Goal: Transaction & Acquisition: Obtain resource

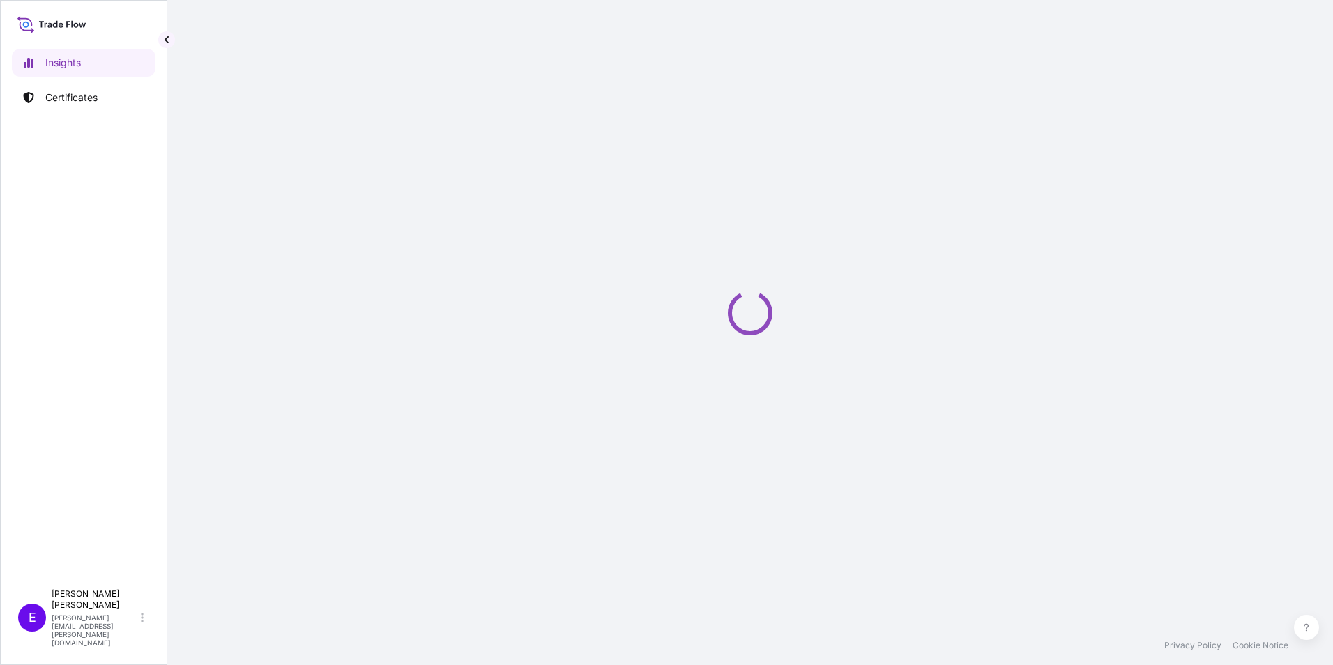
select select "2025"
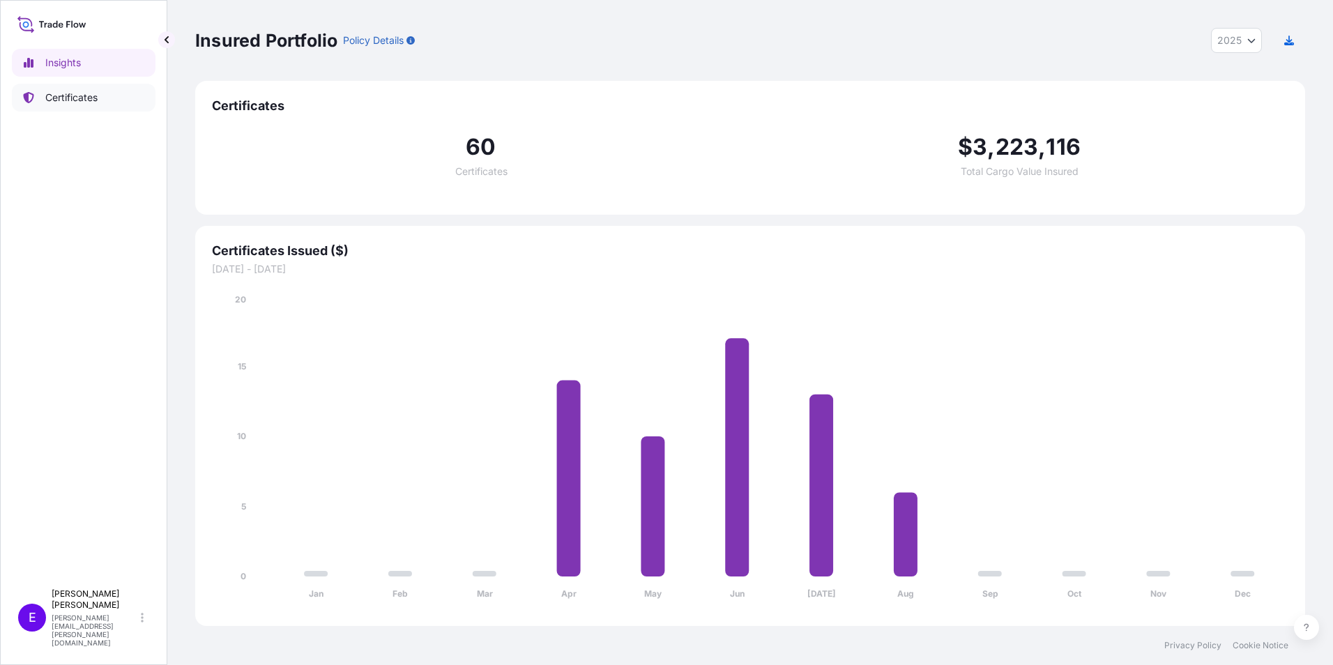
click at [46, 102] on p "Certificates" at bounding box center [71, 98] width 52 height 14
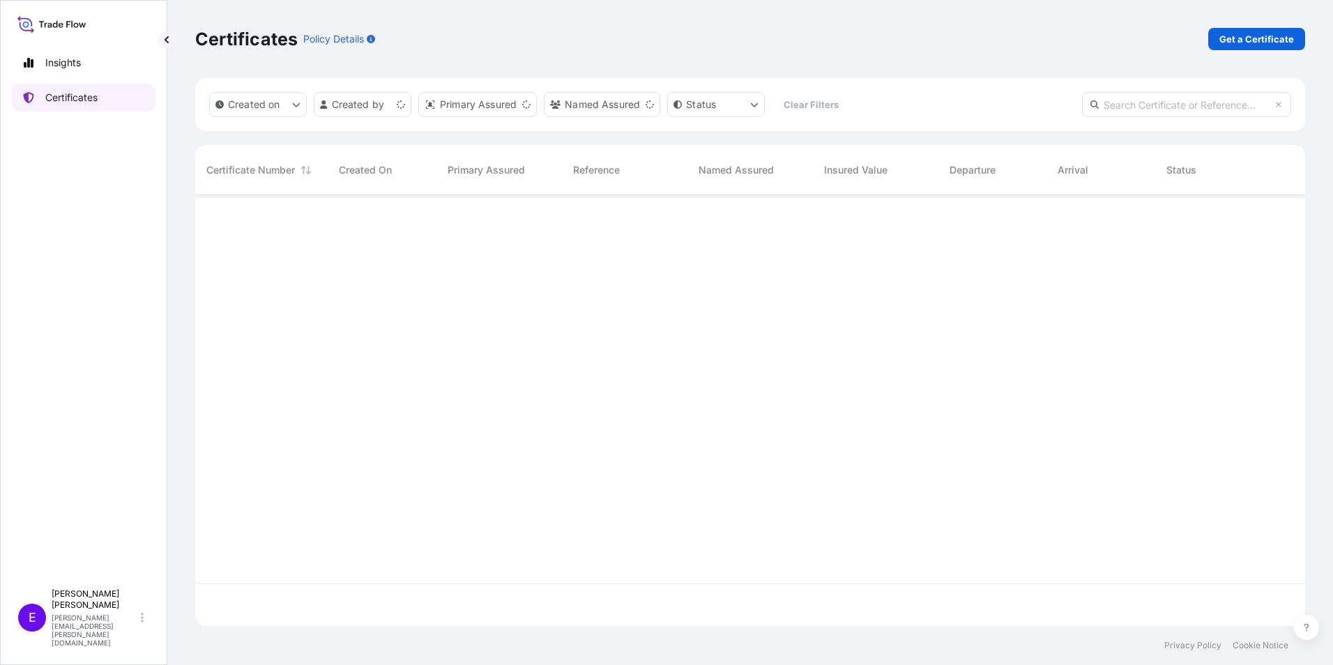
scroll to position [428, 1099]
click at [1232, 36] on p "Get a Certificate" at bounding box center [1256, 39] width 75 height 14
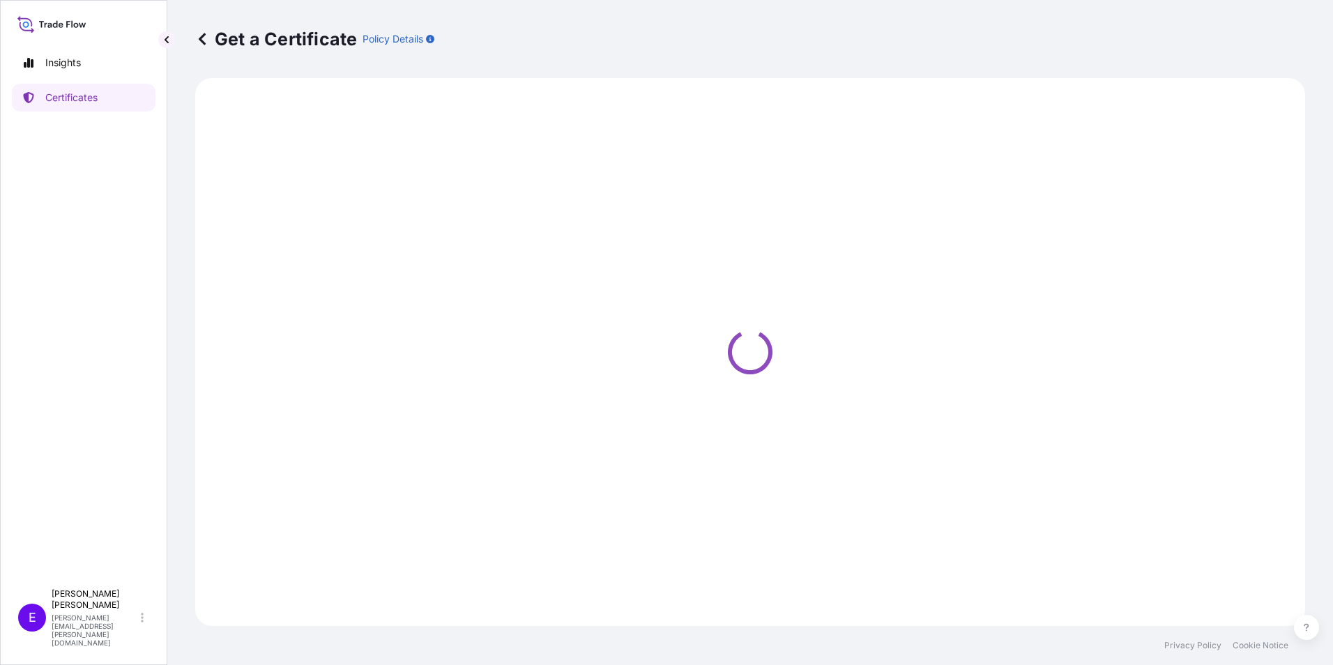
select select "Ocean Vessel"
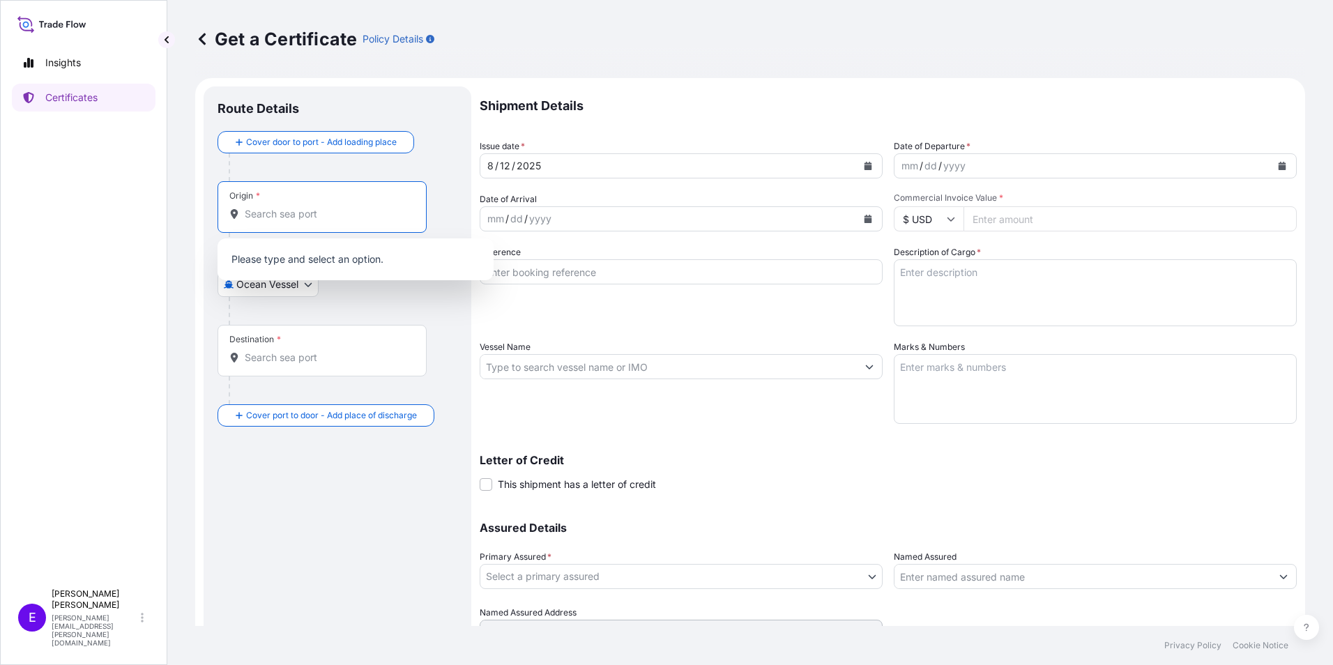
click at [281, 213] on input "Origin *" at bounding box center [327, 214] width 165 height 14
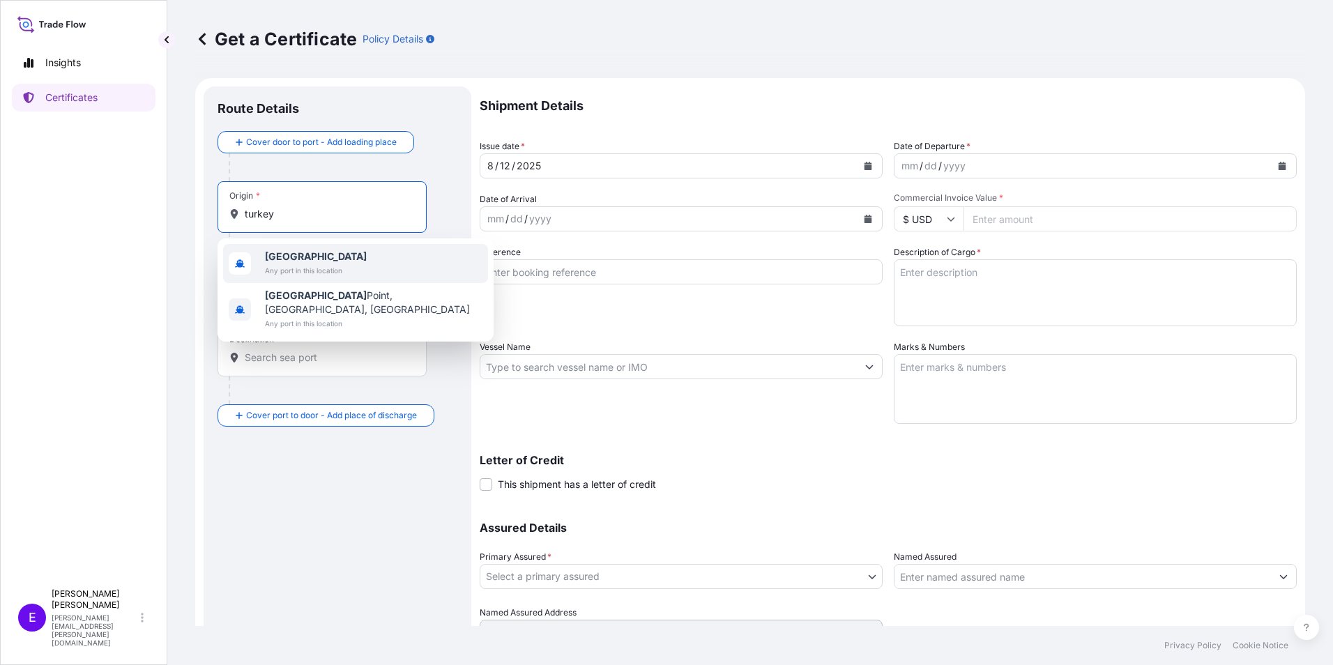
click at [266, 262] on span "[GEOGRAPHIC_DATA]" at bounding box center [316, 257] width 102 height 14
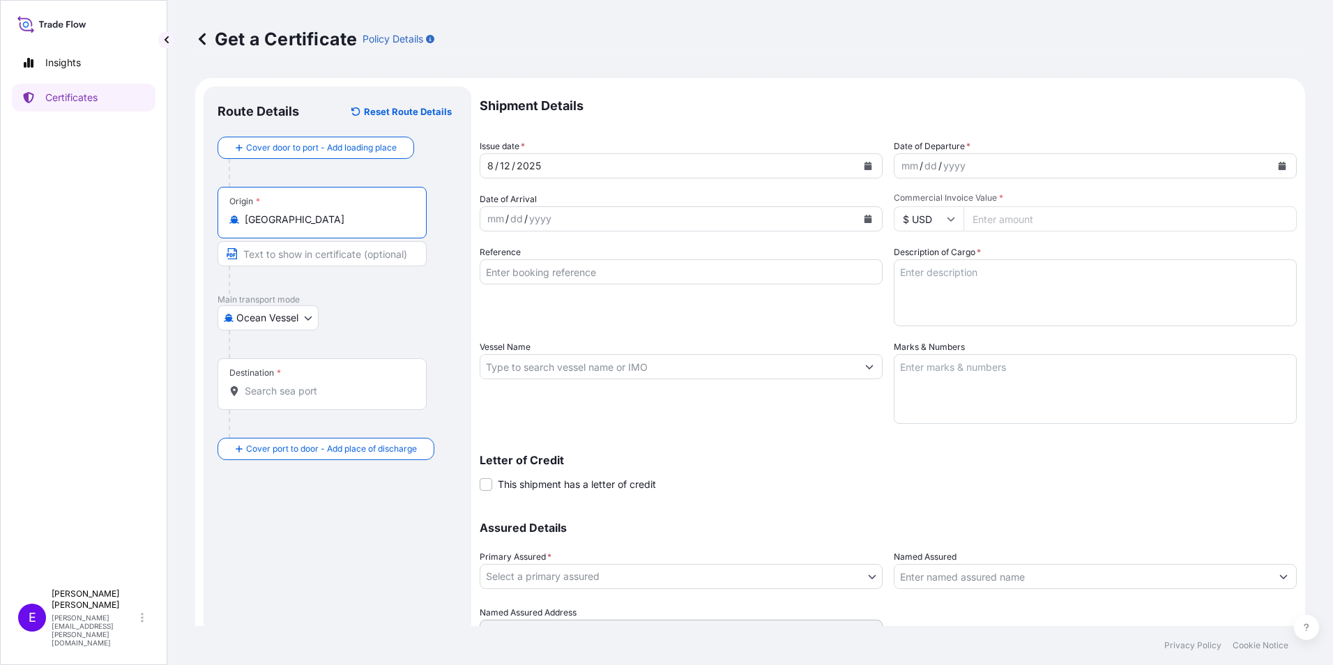
type input "[GEOGRAPHIC_DATA]"
drag, startPoint x: 287, startPoint y: 381, endPoint x: 273, endPoint y: 388, distance: 15.3
click at [287, 382] on div "Destination *" at bounding box center [322, 384] width 209 height 52
click at [287, 384] on input "Destination *" at bounding box center [327, 391] width 165 height 14
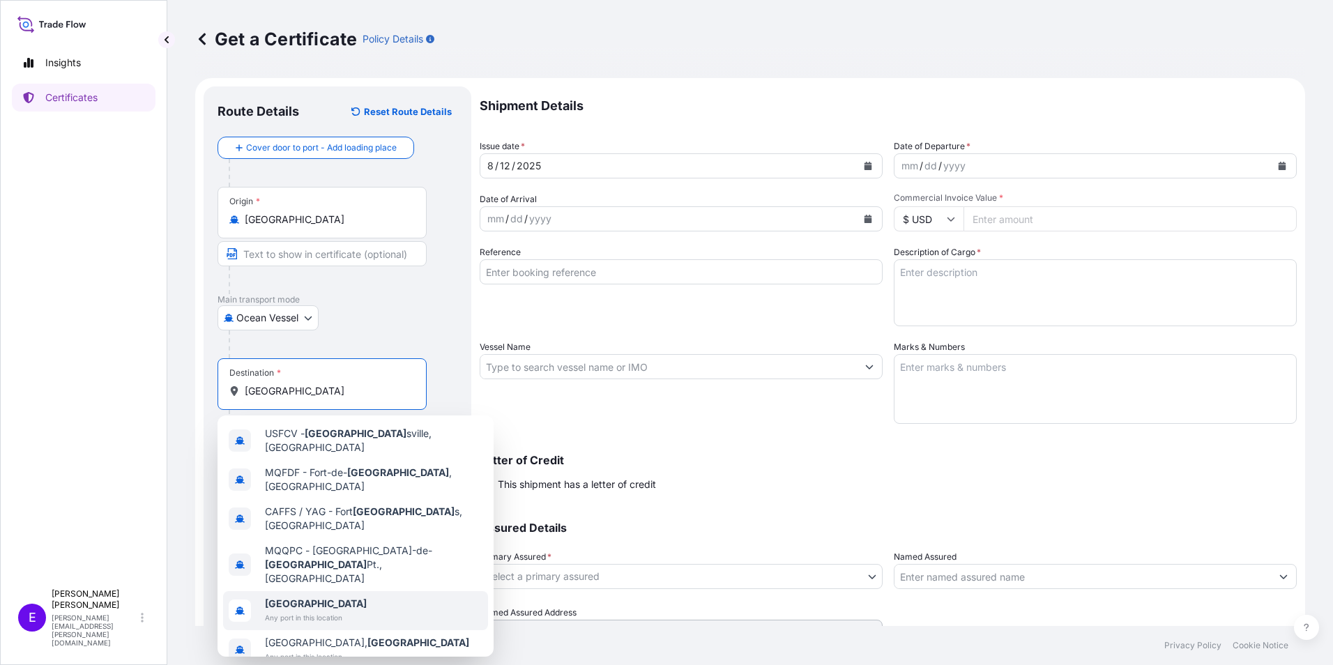
click at [314, 597] on span "[GEOGRAPHIC_DATA]" at bounding box center [316, 604] width 102 height 14
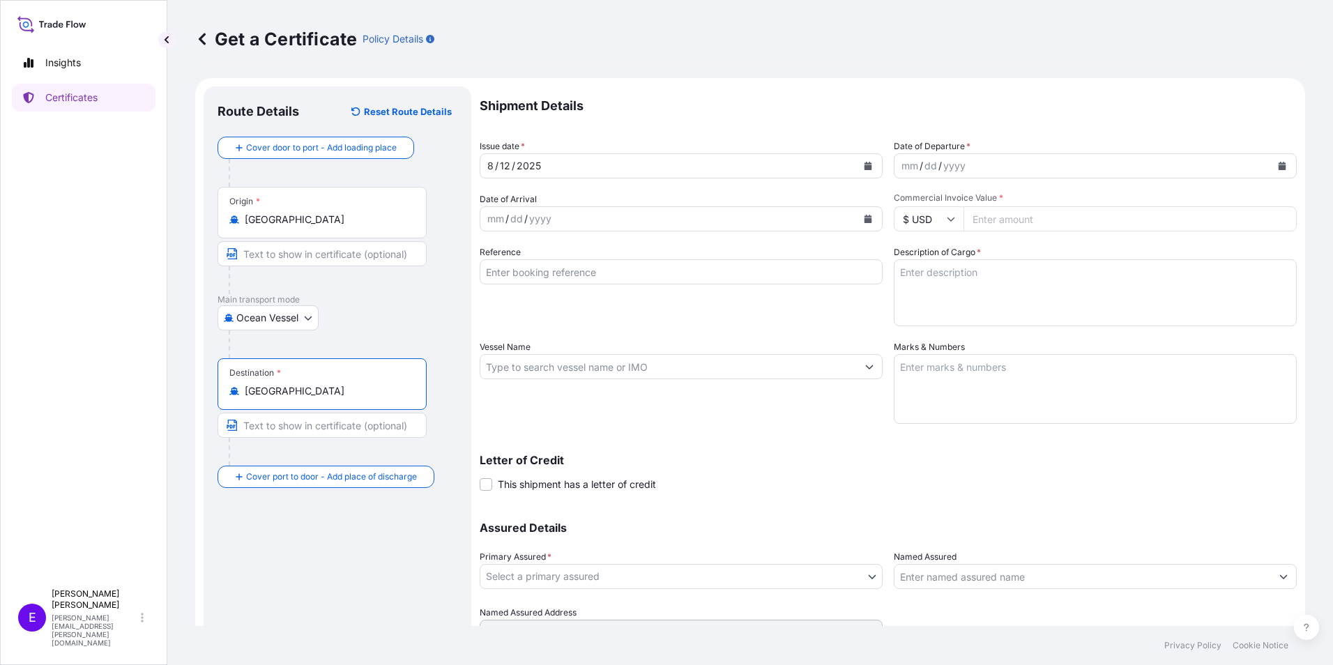
type input "[GEOGRAPHIC_DATA]"
click at [1023, 291] on textarea "Description of Cargo *" at bounding box center [1095, 292] width 403 height 67
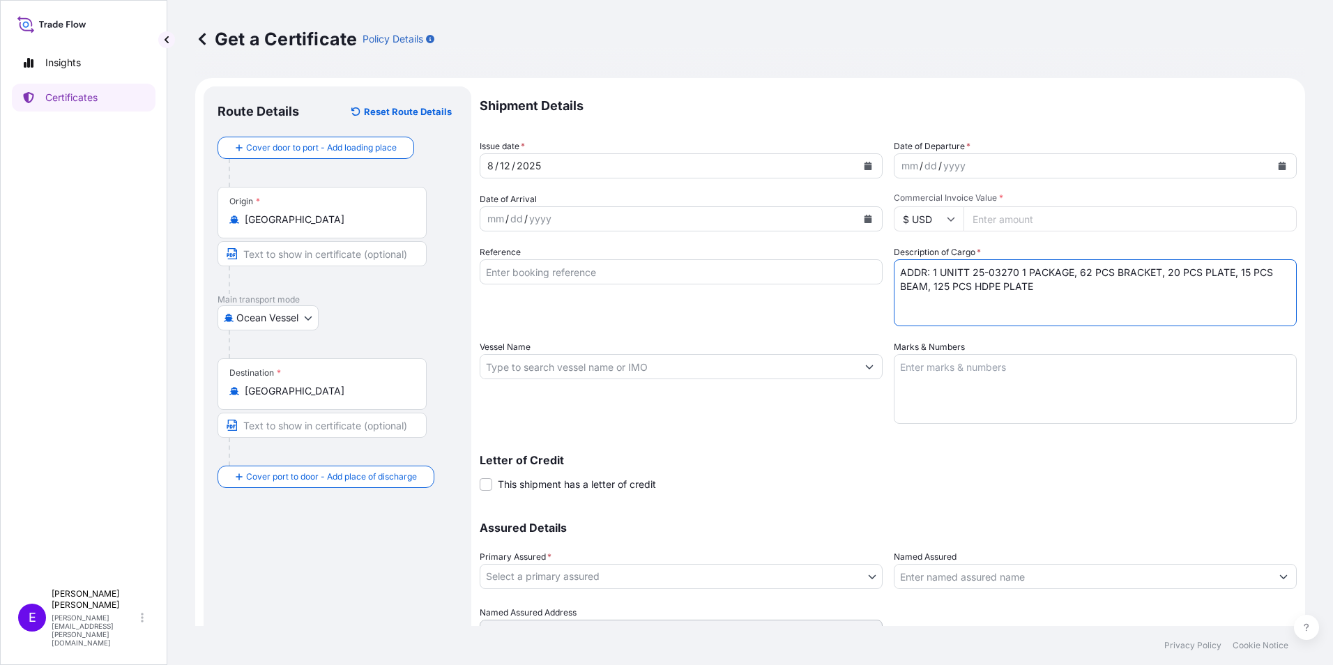
type textarea "ADDR: 1 UNITT 25-03270 1 PACKAGE, 62 PCS BRACKET, 20 PCS PLATE, 15 PCS BEAM, 12…"
click at [553, 271] on input "Reference" at bounding box center [681, 271] width 403 height 25
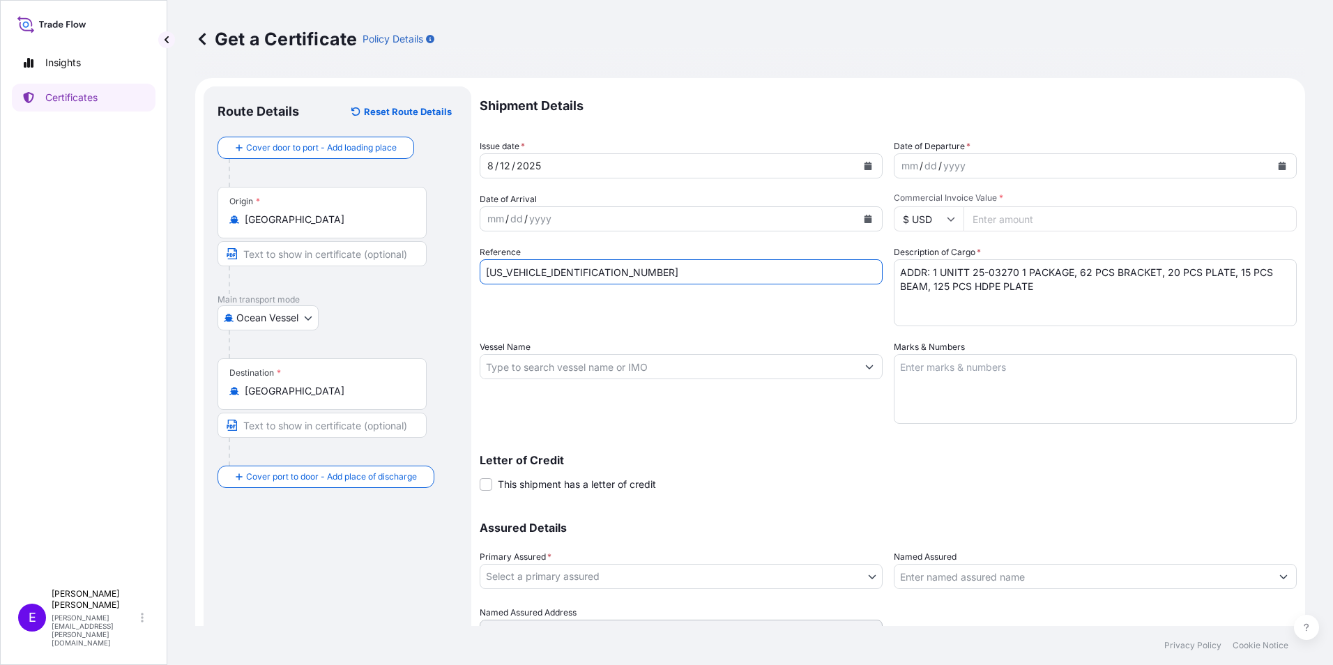
type input "[US_VEHICLE_IDENTIFICATION_NUMBER]"
click at [1293, 409] on form "Route Details Reset Route Details Cover door to port - Add loading place Place …" at bounding box center [750, 385] width 1110 height 614
paste input "30900"
type input "30900"
click at [928, 166] on div "dd" at bounding box center [930, 166] width 15 height 17
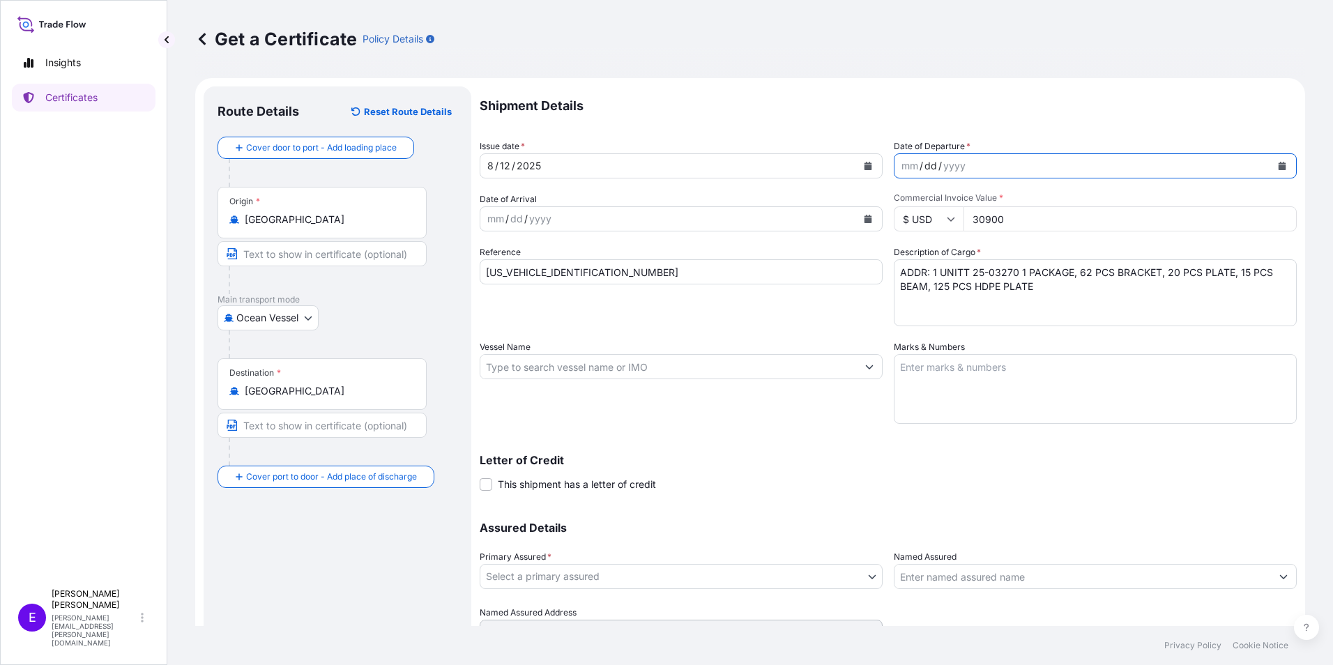
click at [1278, 165] on icon "Calendar" at bounding box center [1282, 166] width 8 height 8
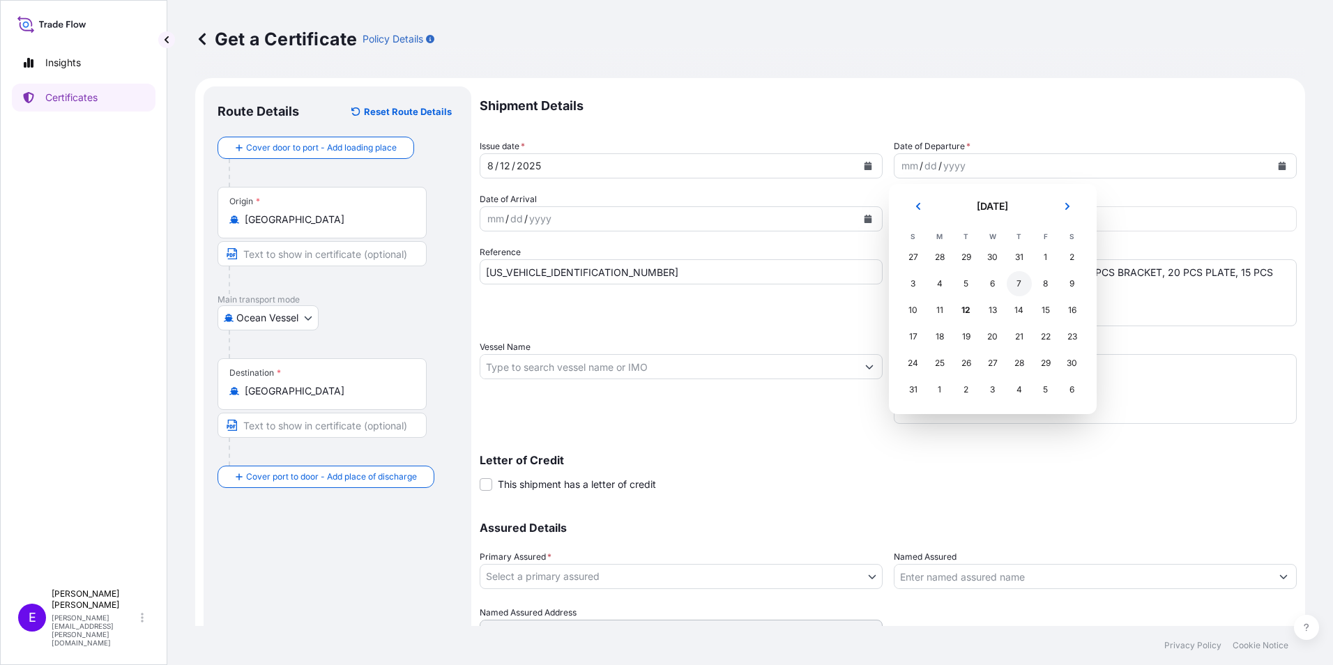
click at [1017, 284] on div "7" at bounding box center [1019, 283] width 25 height 25
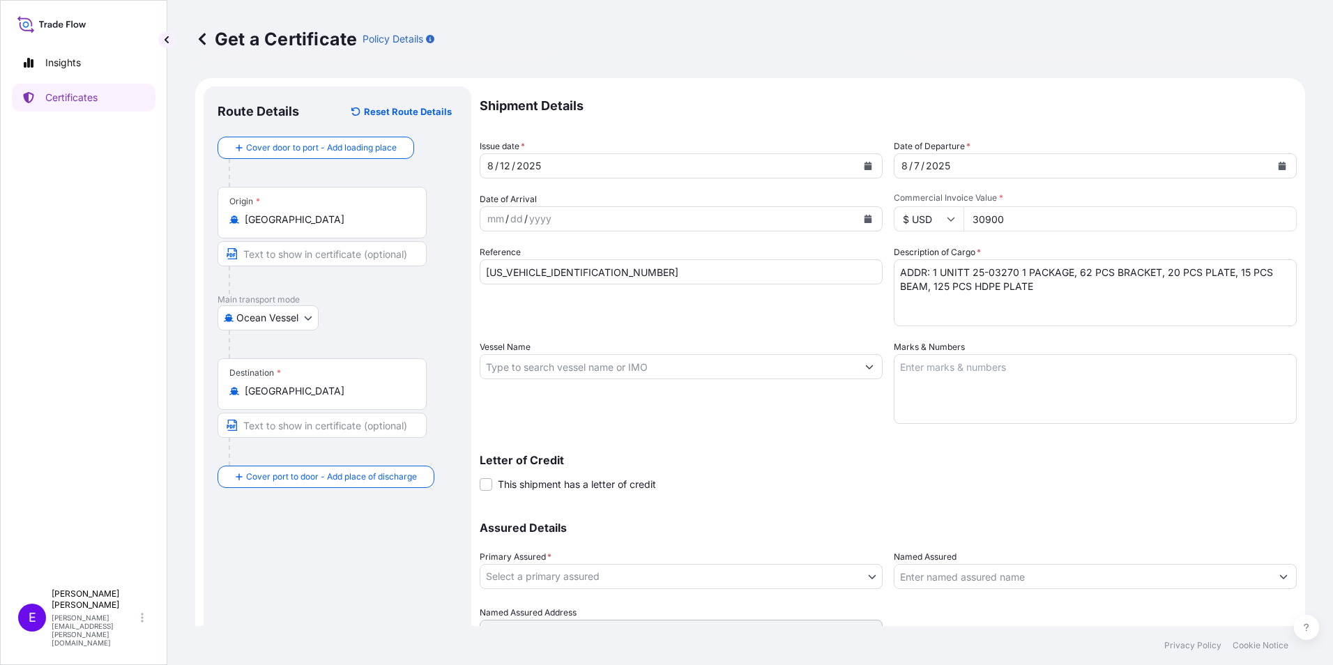
click at [526, 375] on input "Vessel Name" at bounding box center [668, 366] width 376 height 25
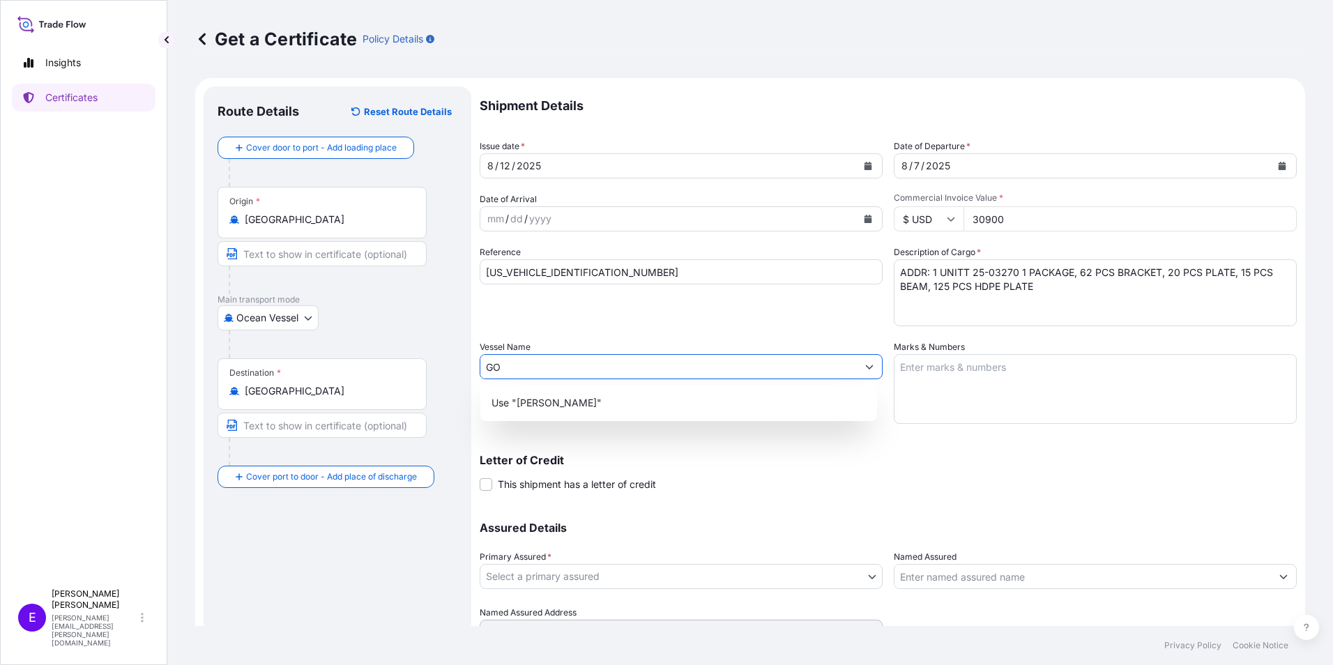
type input "G"
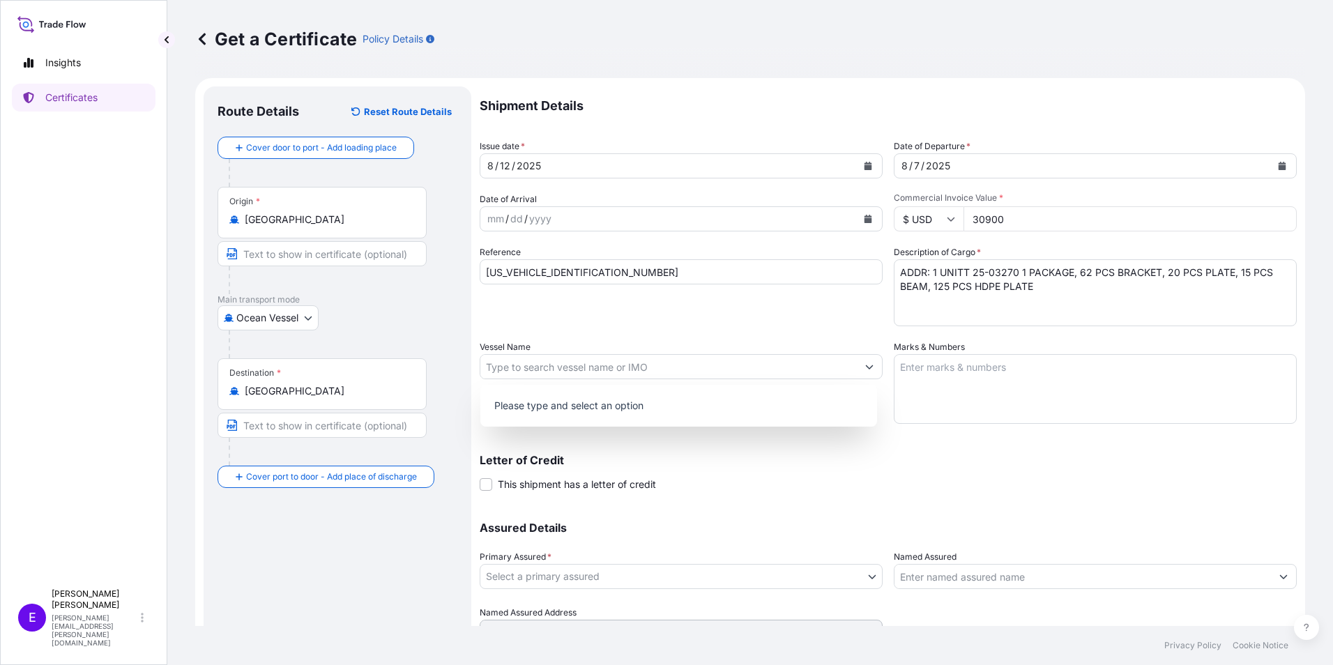
click at [123, 438] on div "Insights Certificates" at bounding box center [84, 309] width 144 height 546
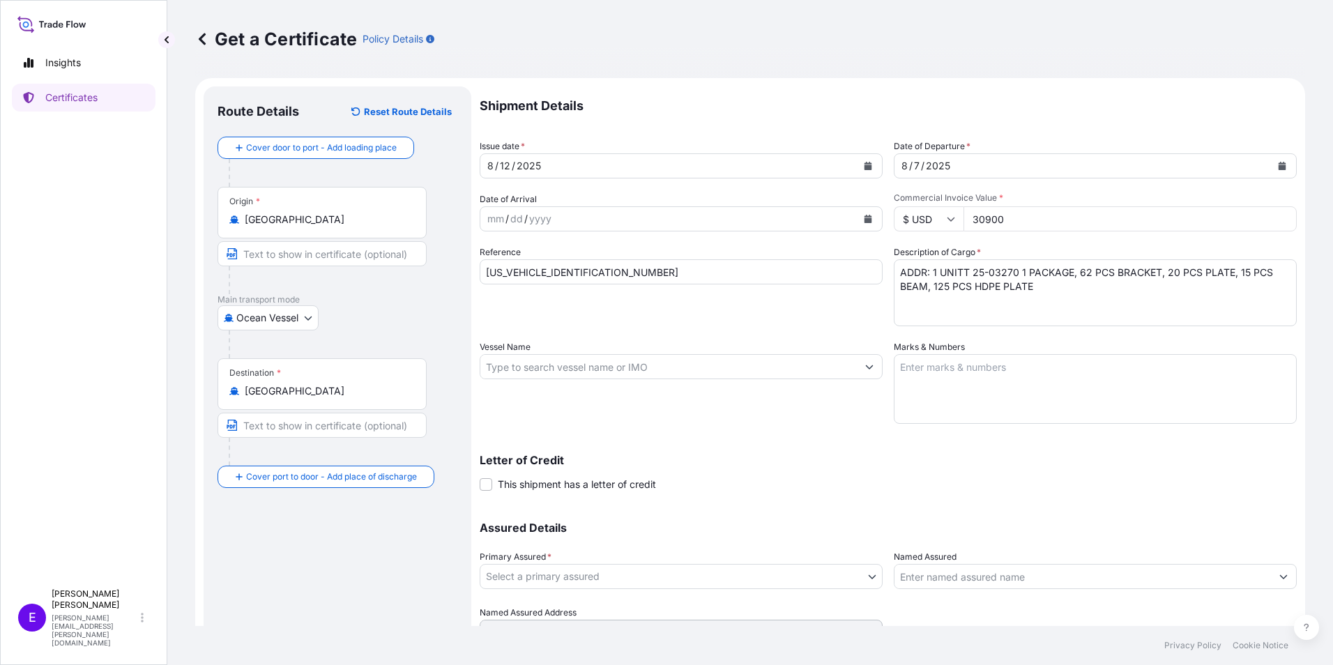
click at [998, 389] on textarea "Marks & Numbers" at bounding box center [1095, 389] width 403 height 70
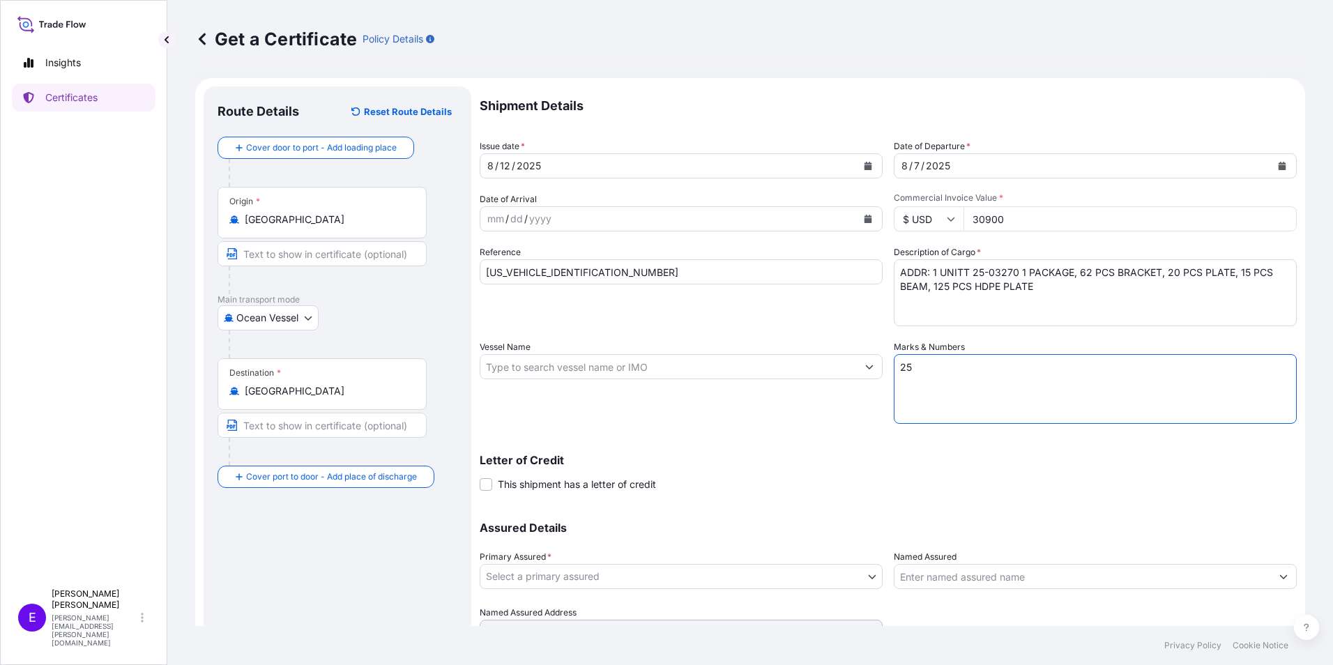
type textarea "2"
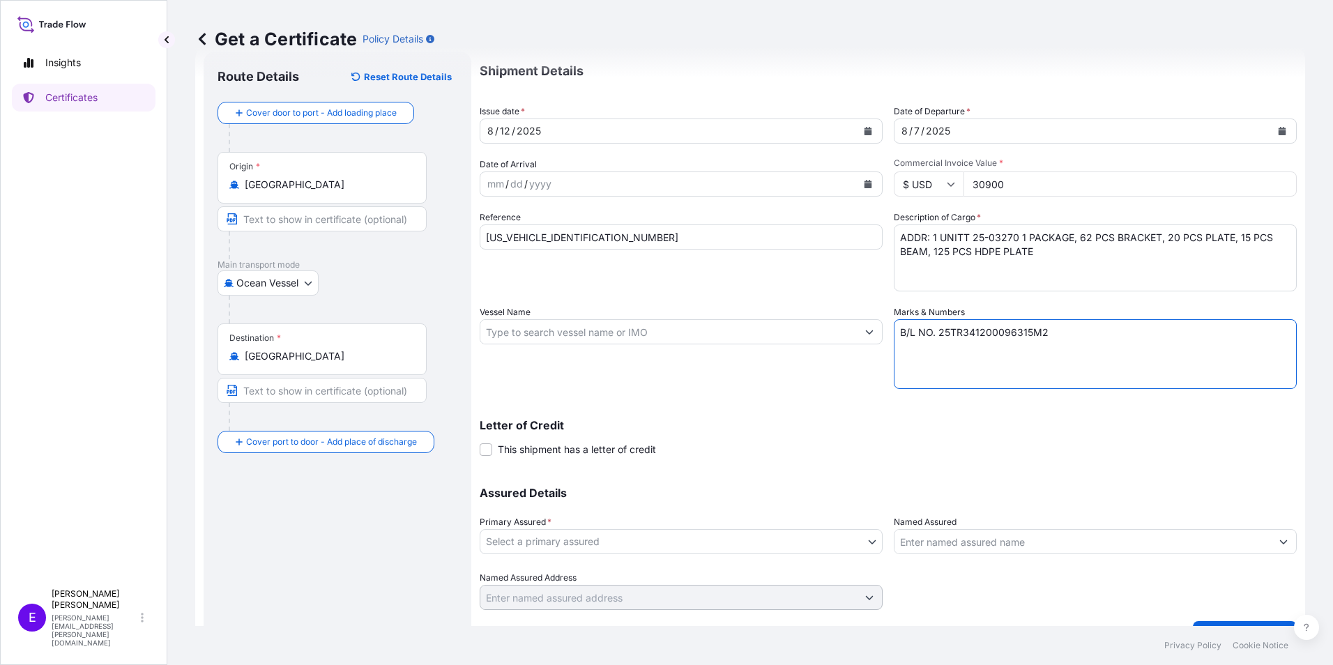
scroll to position [66, 0]
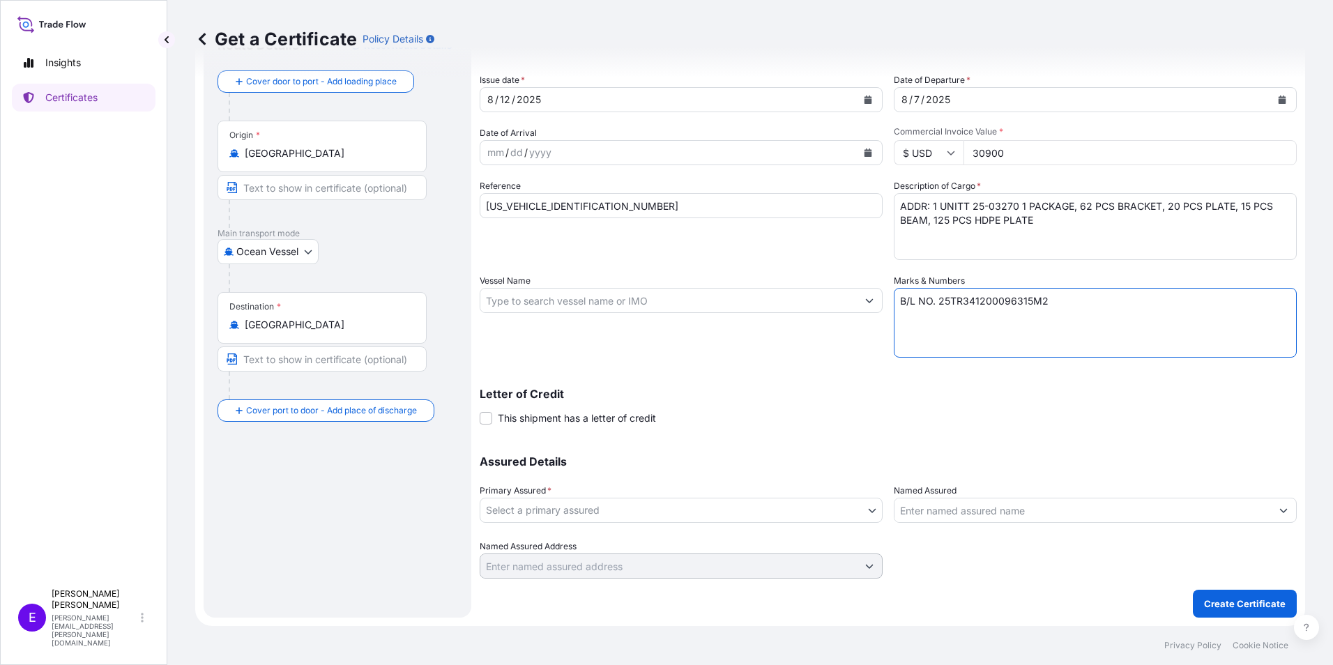
type textarea "B/L NO. 25TR341200096315M2"
click at [574, 508] on body "Insights Certificates E [PERSON_NAME] [PERSON_NAME][EMAIL_ADDRESS][PERSON_NAME]…" at bounding box center [666, 332] width 1333 height 665
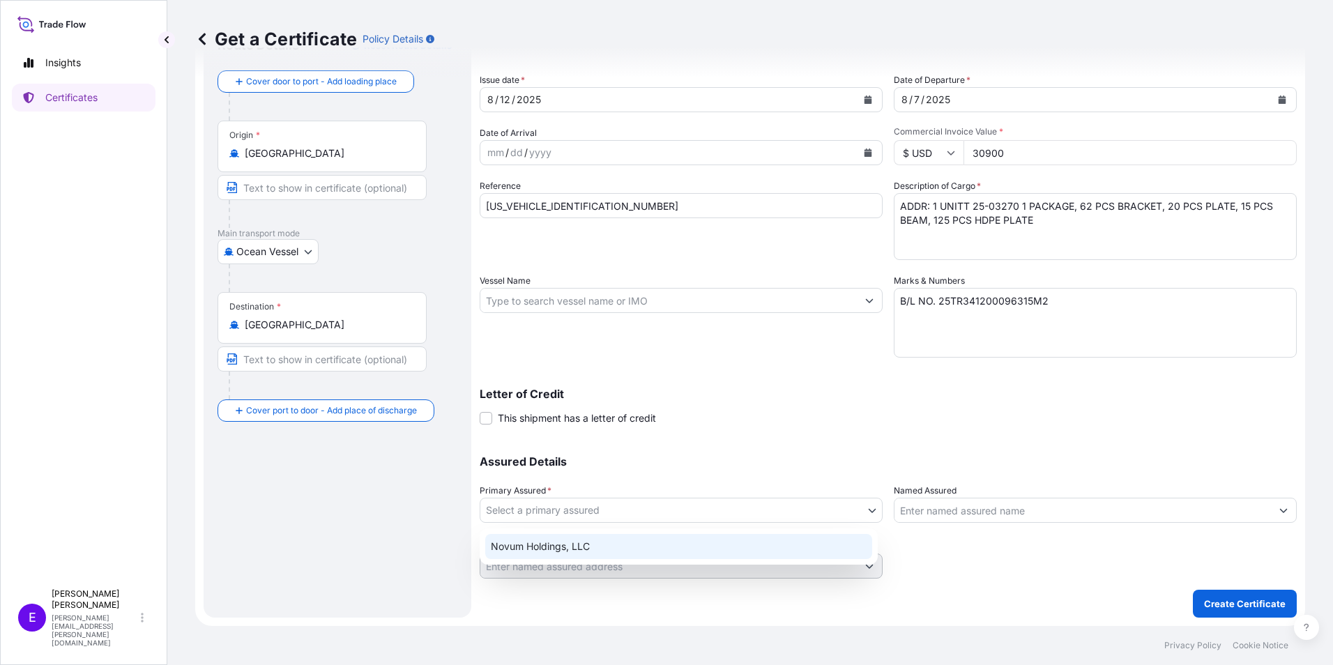
click at [521, 540] on div "Novum Holdings, LLC" at bounding box center [678, 546] width 387 height 25
select select "31540"
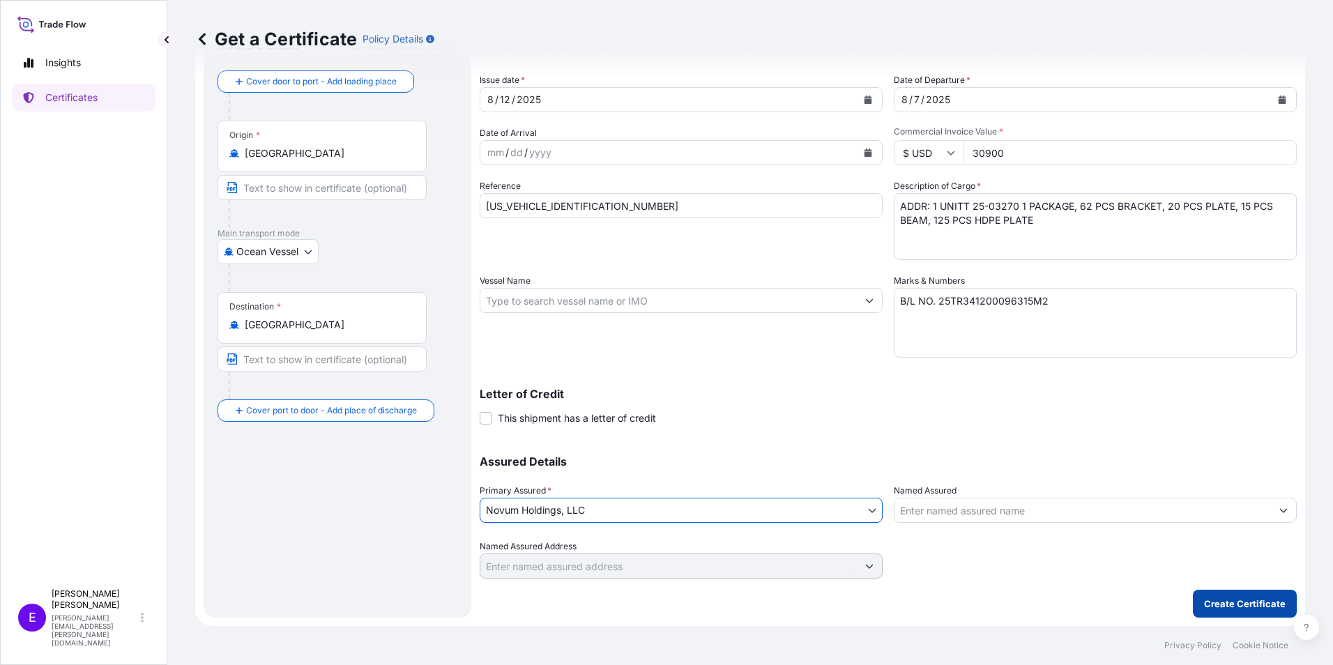
click at [1219, 605] on p "Create Certificate" at bounding box center [1245, 604] width 82 height 14
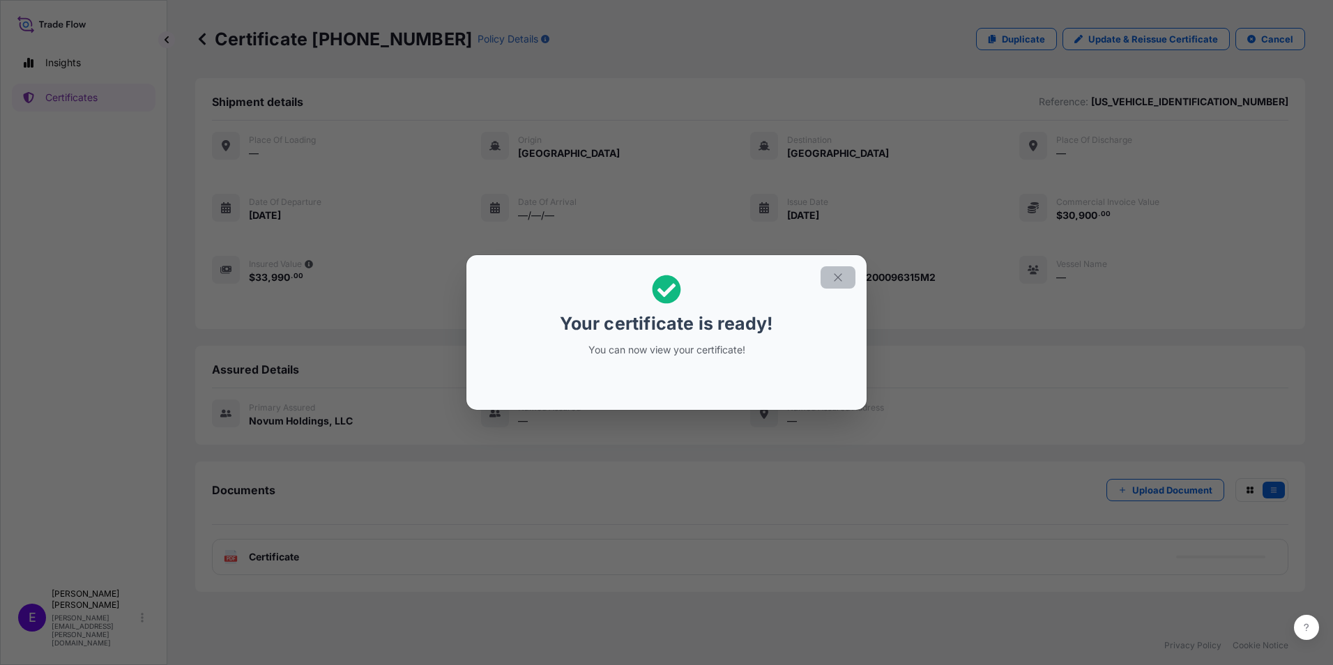
click at [837, 275] on icon "button" at bounding box center [838, 277] width 13 height 13
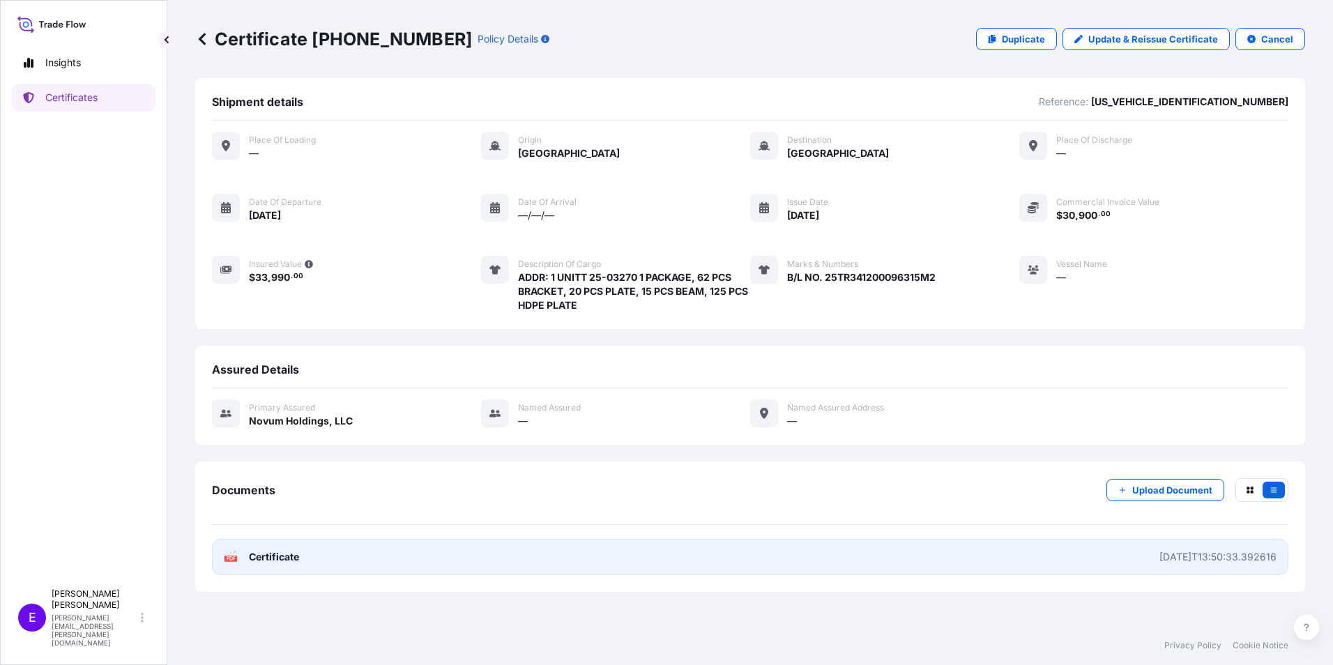
click at [245, 558] on div "PDF Certificate" at bounding box center [261, 557] width 75 height 14
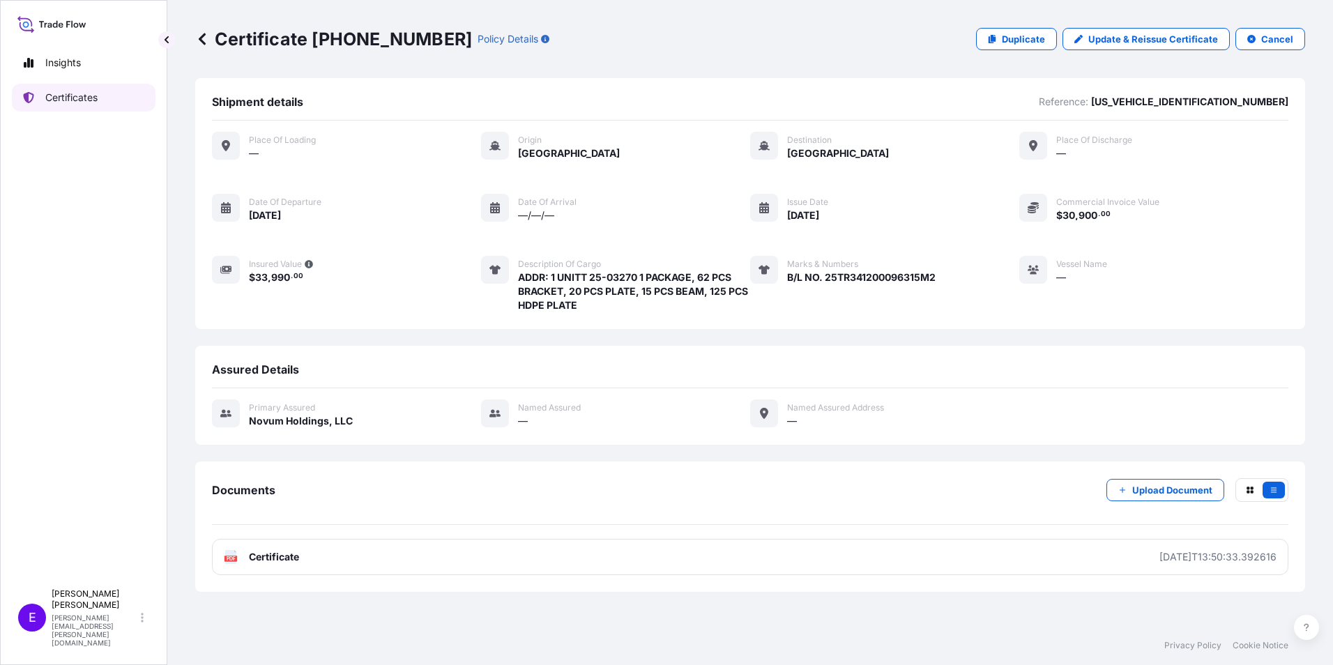
click at [101, 105] on link "Certificates" at bounding box center [84, 98] width 144 height 28
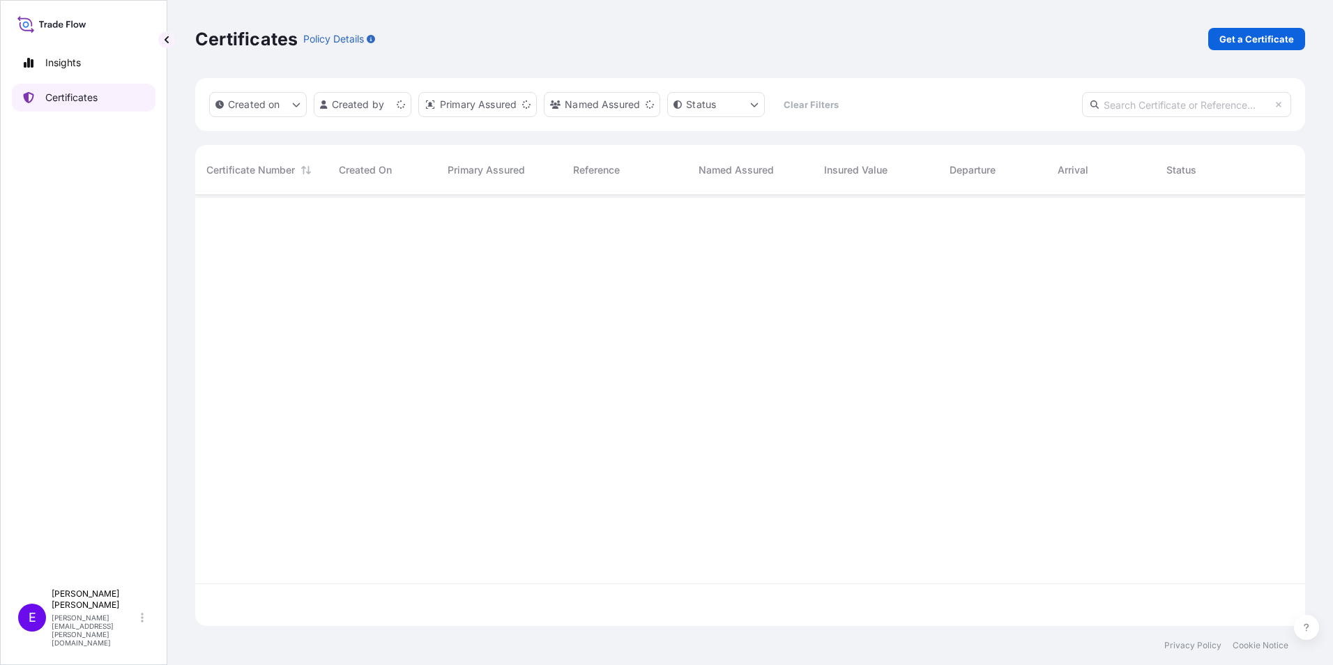
scroll to position [428, 1099]
click at [1276, 49] on link "Get a Certificate" at bounding box center [1256, 39] width 97 height 22
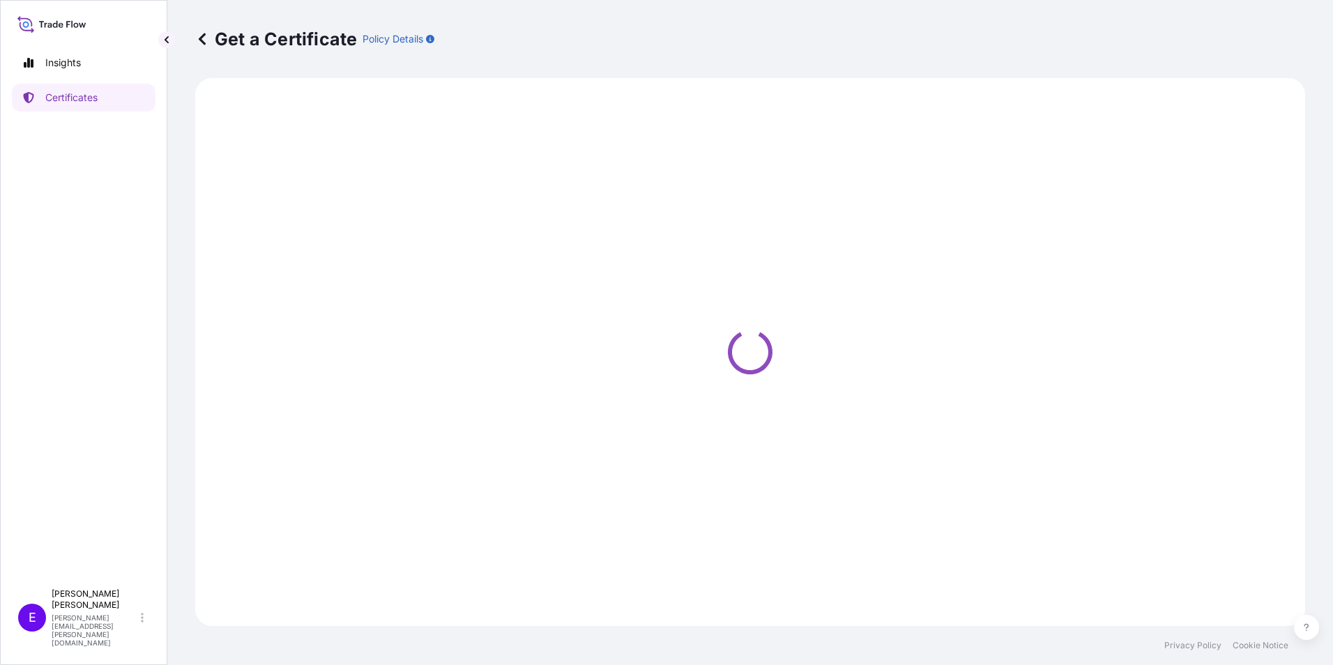
select select "Ocean Vessel"
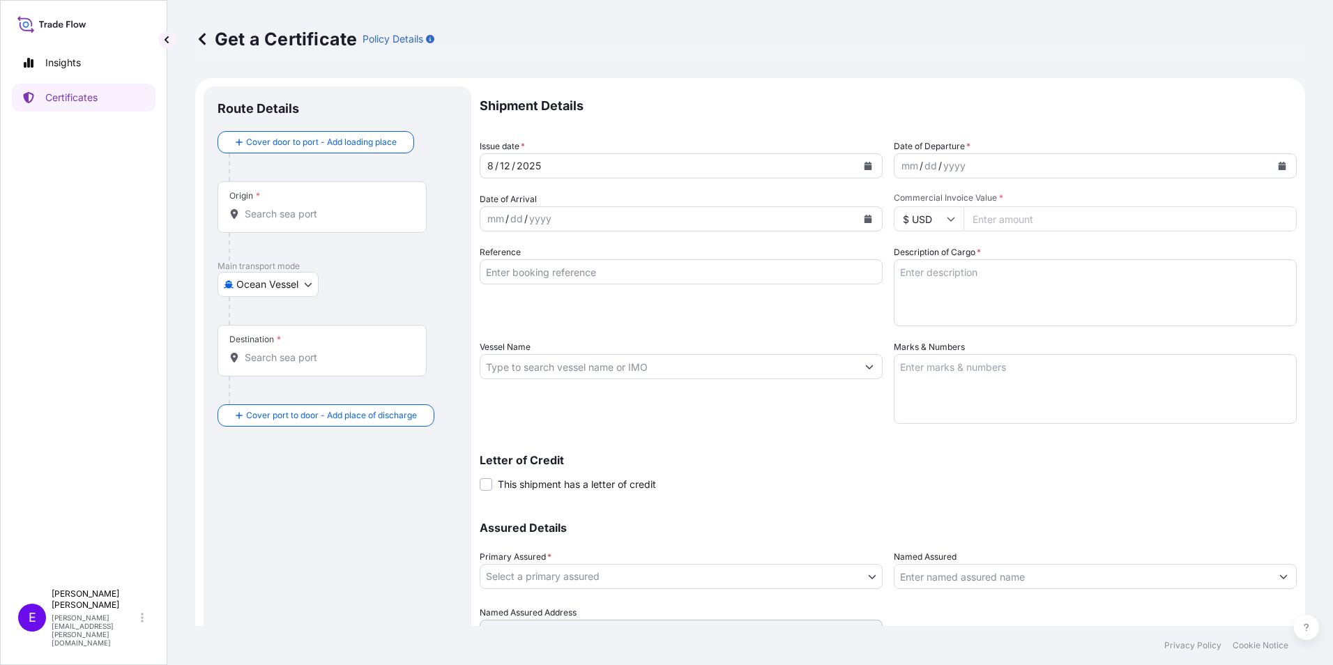
click at [262, 212] on input "Origin *" at bounding box center [327, 214] width 165 height 14
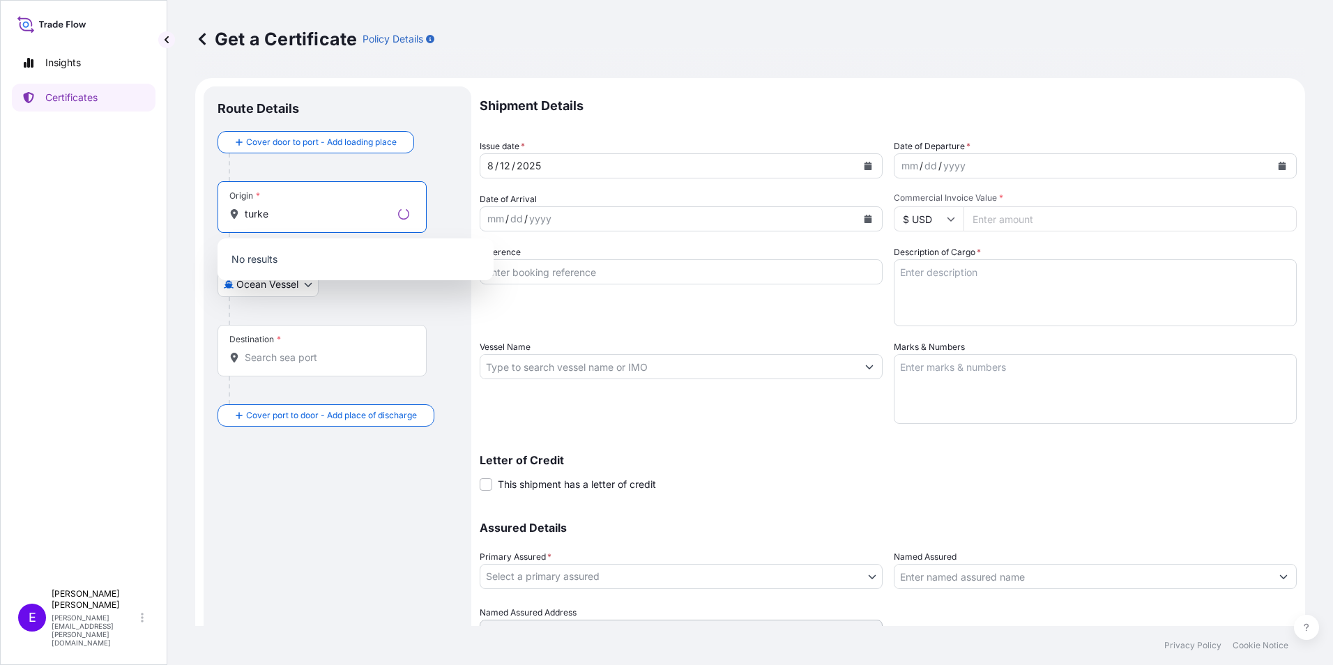
type input "turke"
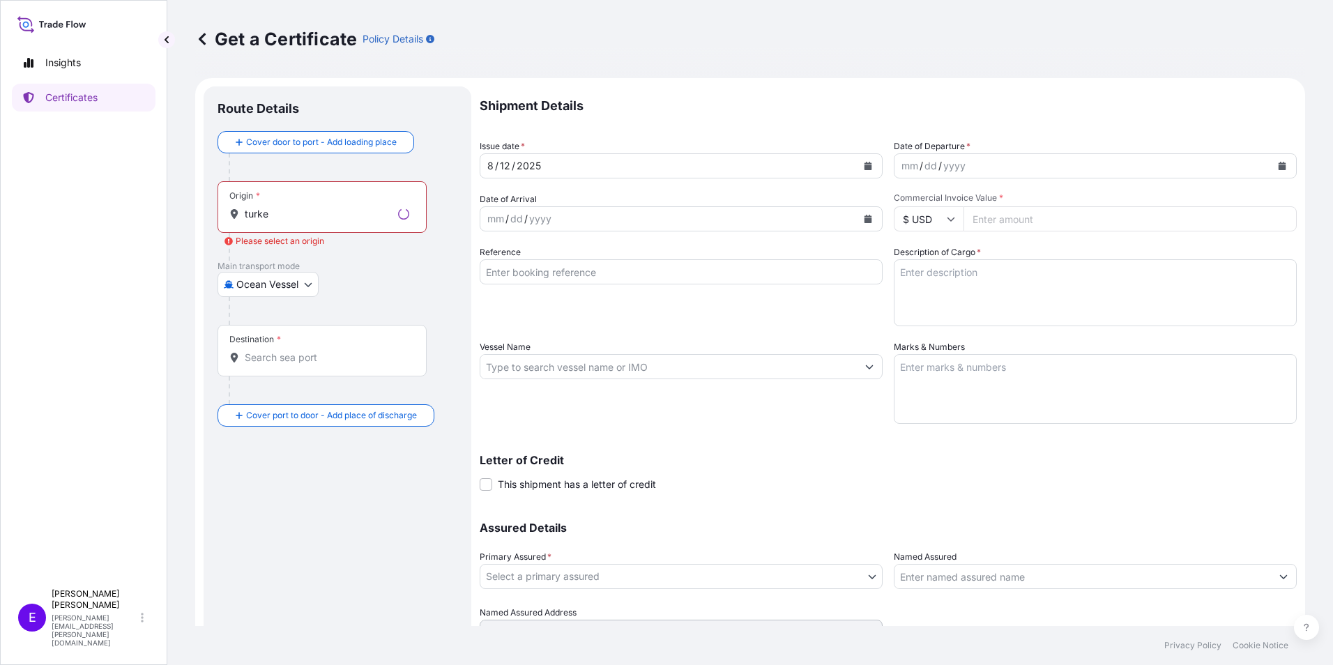
drag, startPoint x: 158, startPoint y: 329, endPoint x: 168, endPoint y: 326, distance: 11.0
click at [158, 329] on div "Insights Certificates E [PERSON_NAME] [PERSON_NAME][EMAIL_ADDRESS][PERSON_NAME]…" at bounding box center [83, 332] width 167 height 665
click at [245, 288] on body "0 options available. 0 options available. Insights Certificates E [PERSON_NAME]…" at bounding box center [666, 332] width 1333 height 665
click at [256, 327] on div "Air" at bounding box center [268, 320] width 91 height 25
select select "Air"
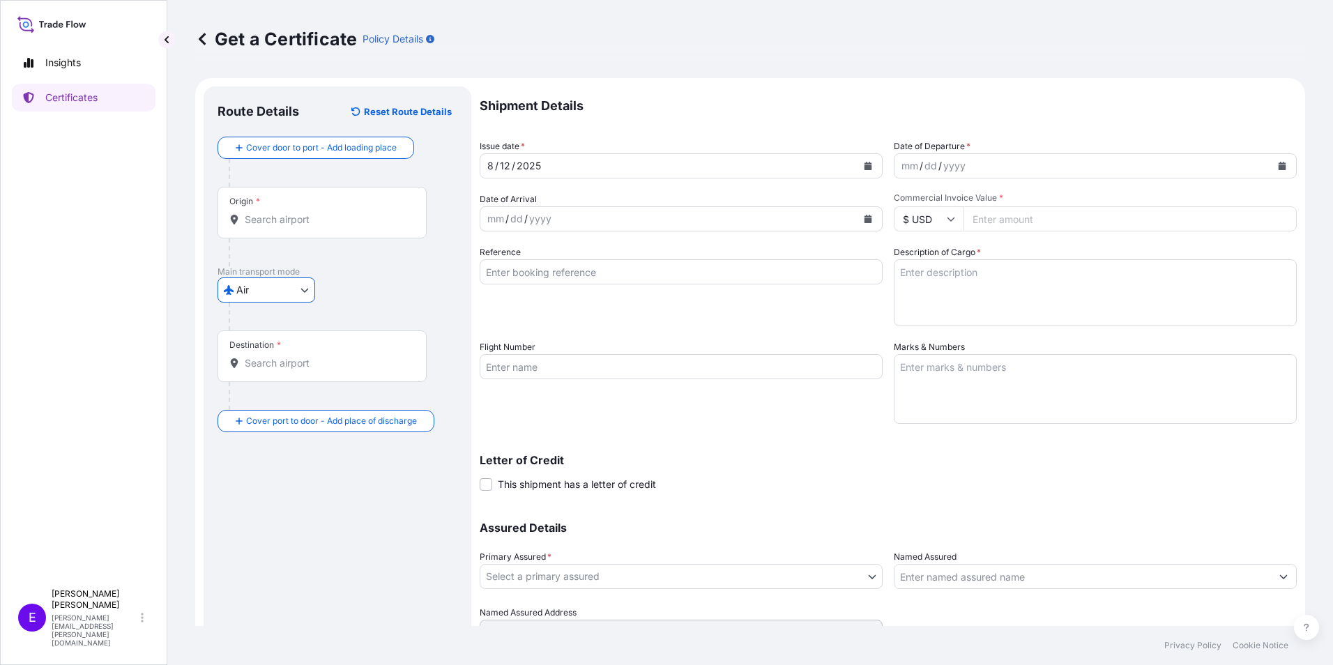
click at [359, 229] on div "Origin *" at bounding box center [322, 213] width 209 height 52
click at [359, 227] on input "Origin *" at bounding box center [327, 220] width 165 height 14
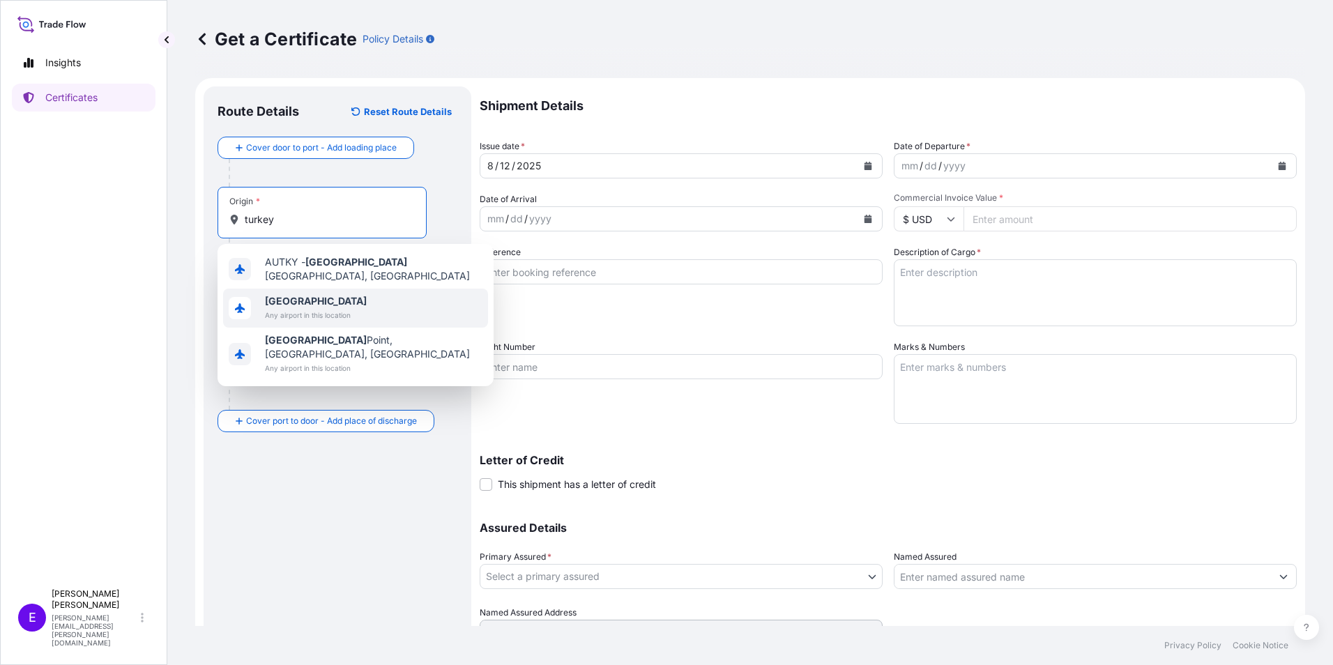
click at [346, 309] on span "Any airport in this location" at bounding box center [316, 315] width 102 height 14
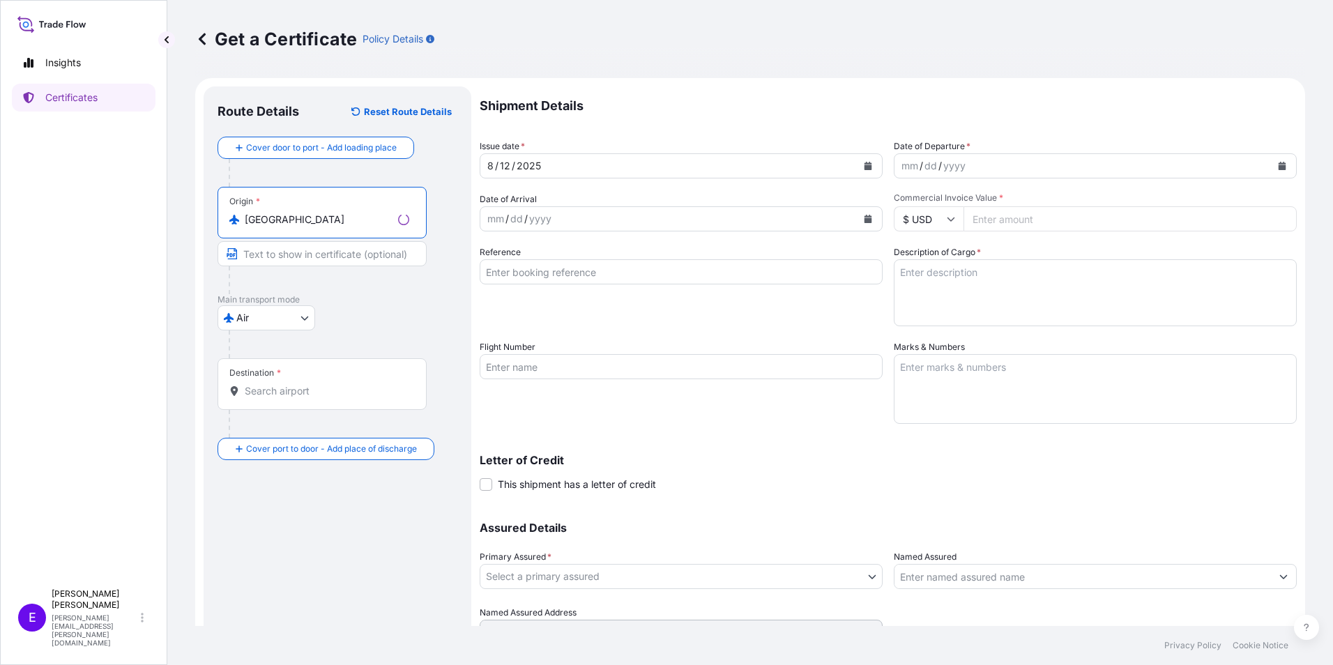
type input "[GEOGRAPHIC_DATA]"
click at [273, 382] on div "Destination *" at bounding box center [322, 384] width 209 height 52
click at [273, 384] on input "Destination *" at bounding box center [327, 391] width 165 height 14
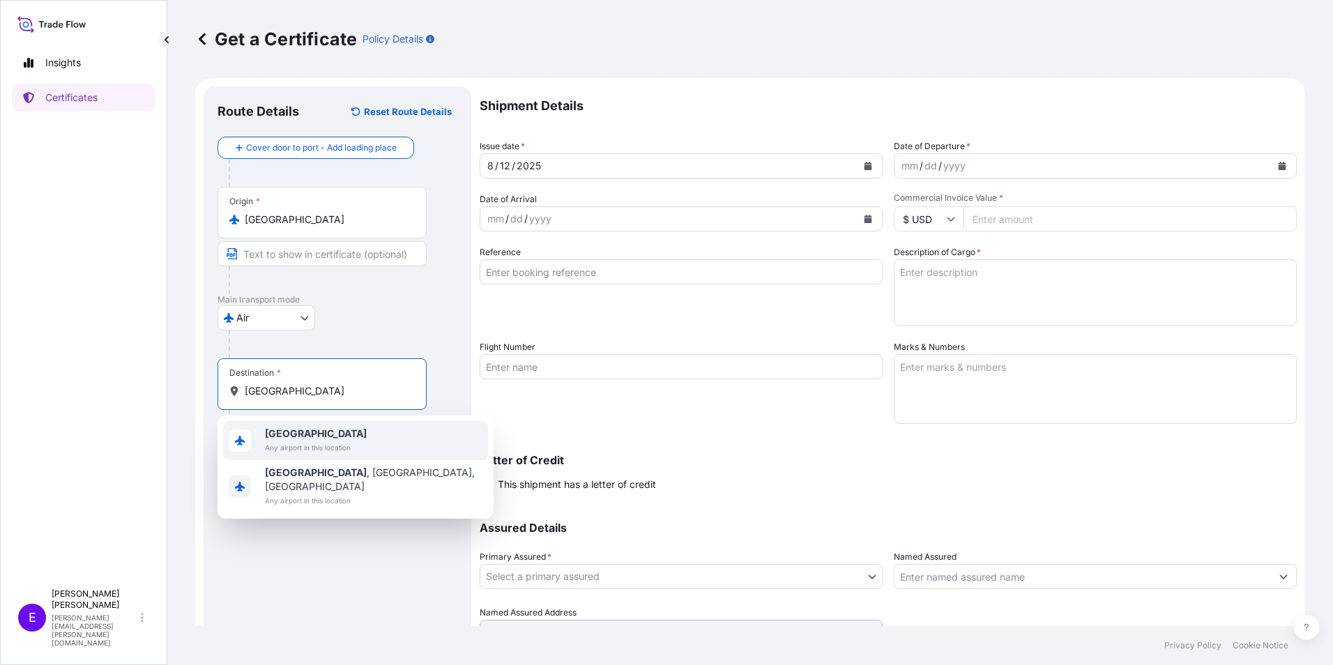
click at [282, 443] on span "Any airport in this location" at bounding box center [316, 448] width 102 height 14
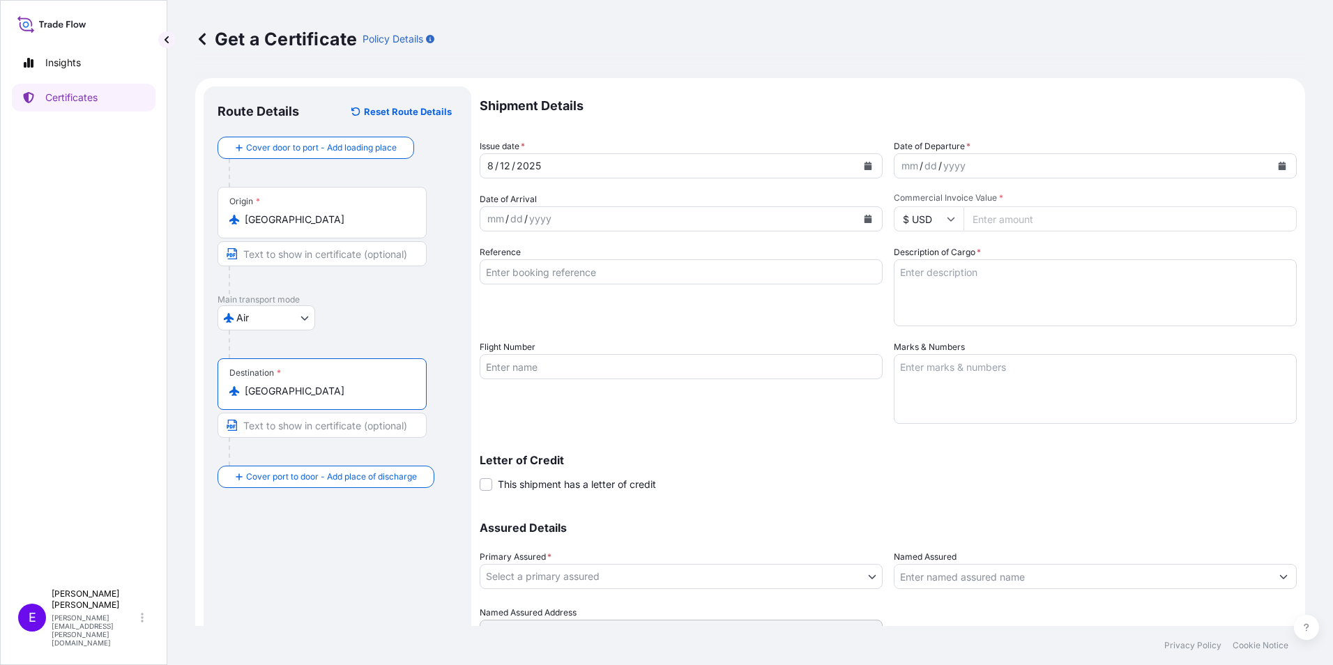
type input "[GEOGRAPHIC_DATA]"
click at [541, 218] on div "yyyy" at bounding box center [540, 219] width 25 height 17
click at [516, 363] on input "Flight Number" at bounding box center [681, 366] width 403 height 25
click at [938, 496] on div "Shipment Details Issue date * [DATE] Date of Departure * mm / dd / yyyy Date of…" at bounding box center [888, 365] width 817 height 558
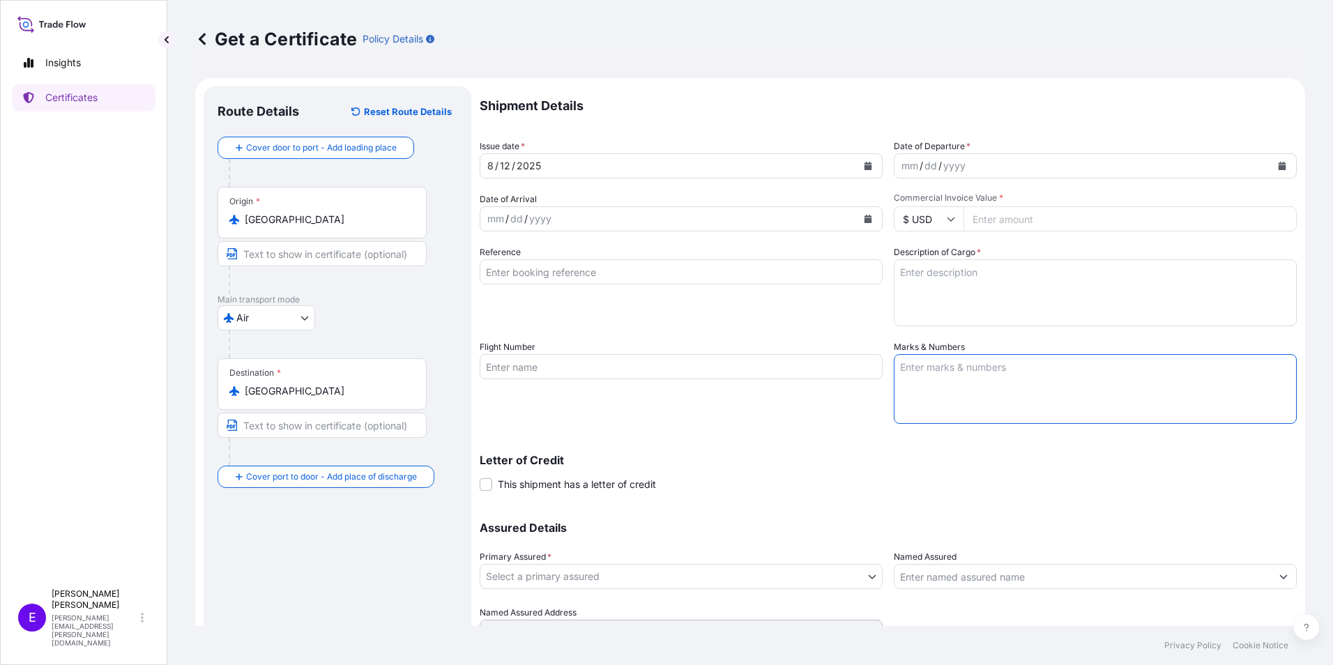
click at [954, 395] on textarea "Marks & Numbers" at bounding box center [1095, 389] width 403 height 70
click at [610, 577] on body "Insights Certificates E [PERSON_NAME] [PERSON_NAME][EMAIL_ADDRESS][PERSON_NAME]…" at bounding box center [666, 332] width 1333 height 665
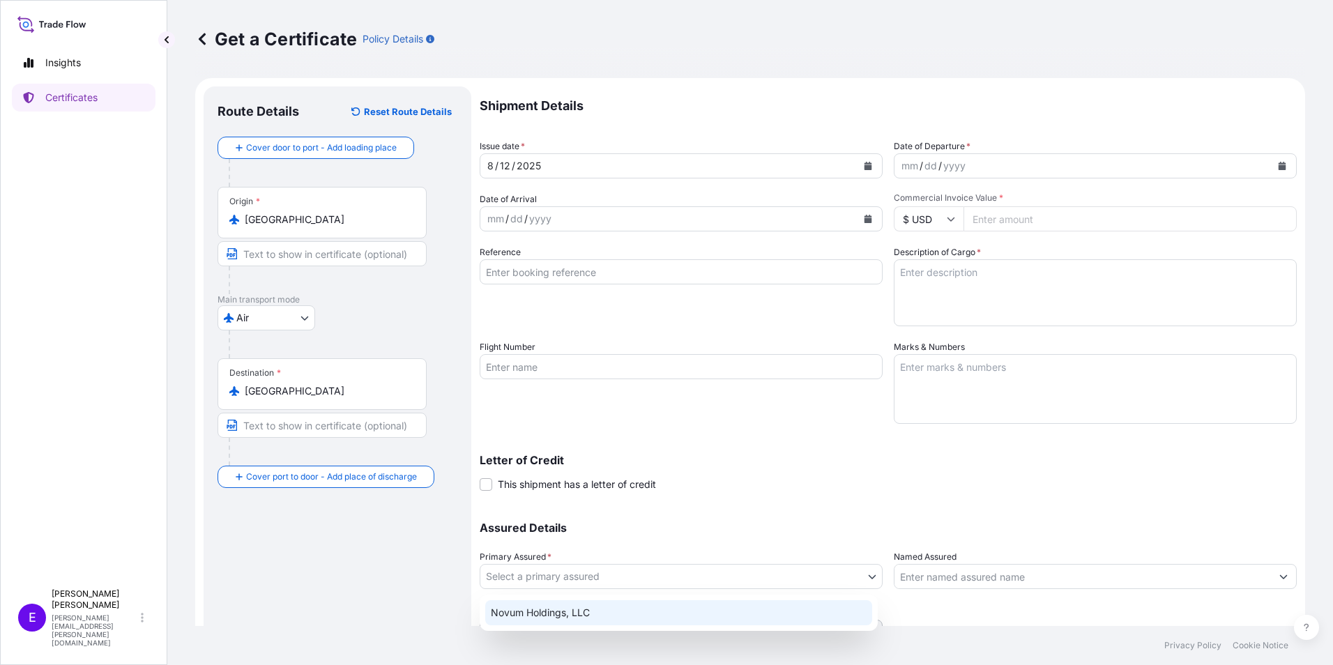
click at [604, 607] on div "Novum Holdings, LLC" at bounding box center [678, 612] width 387 height 25
select select "31540"
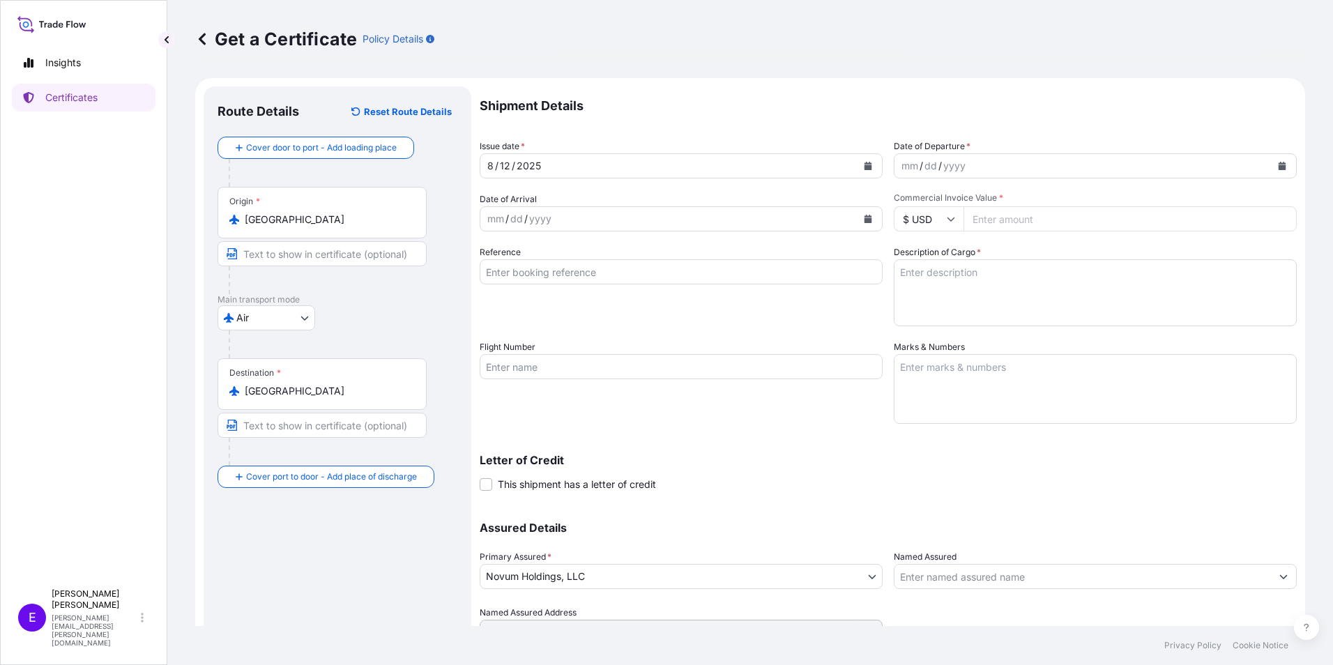
click at [622, 499] on div "Shipment Details Issue date * [DATE] Date of Departure * mm / dd / yyyy Date of…" at bounding box center [888, 365] width 817 height 558
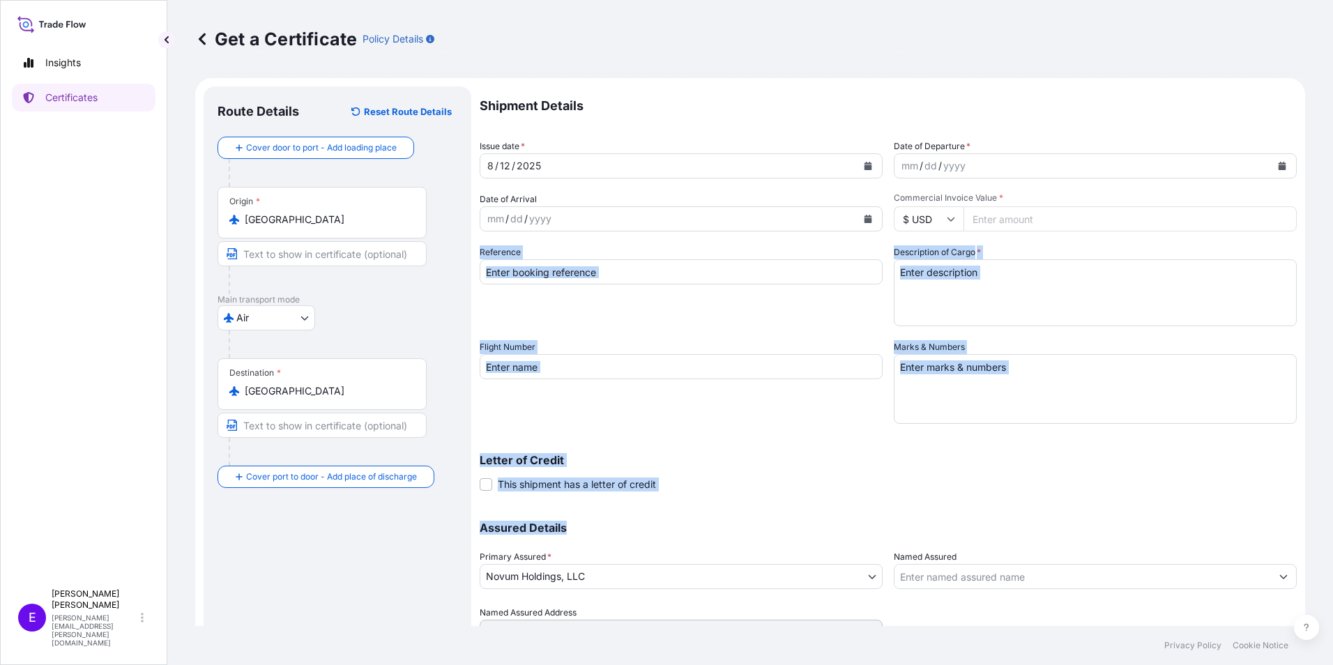
drag, startPoint x: 703, startPoint y: 526, endPoint x: 516, endPoint y: 286, distance: 305.0
click at [516, 286] on div "Shipment Details Issue date * [DATE] Date of Departure * mm / dd / yyyy Date of…" at bounding box center [888, 365] width 817 height 558
drag, startPoint x: 516, startPoint y: 286, endPoint x: 696, endPoint y: 386, distance: 205.6
click at [696, 386] on div "Flight Number" at bounding box center [681, 382] width 403 height 84
click at [715, 416] on div "Flight Number" at bounding box center [681, 382] width 403 height 84
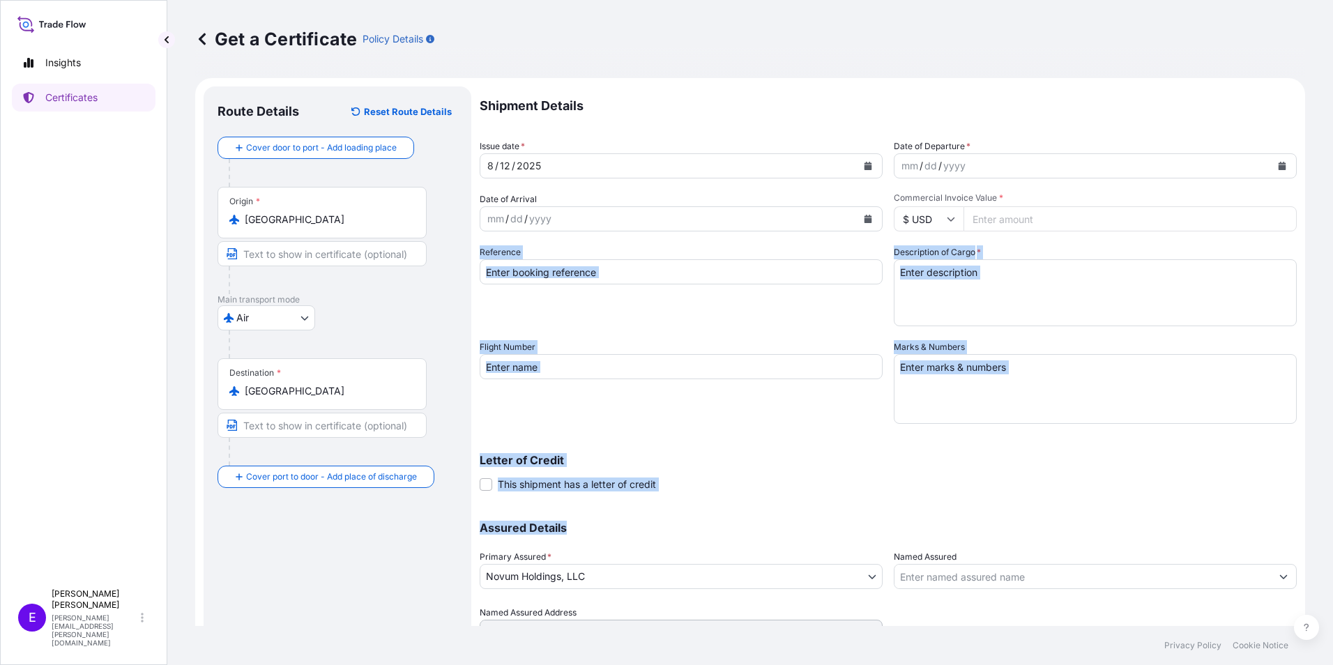
click at [765, 488] on div "Letter of Credit This shipment has a letter of credit Letter of credit * Letter…" at bounding box center [888, 473] width 817 height 37
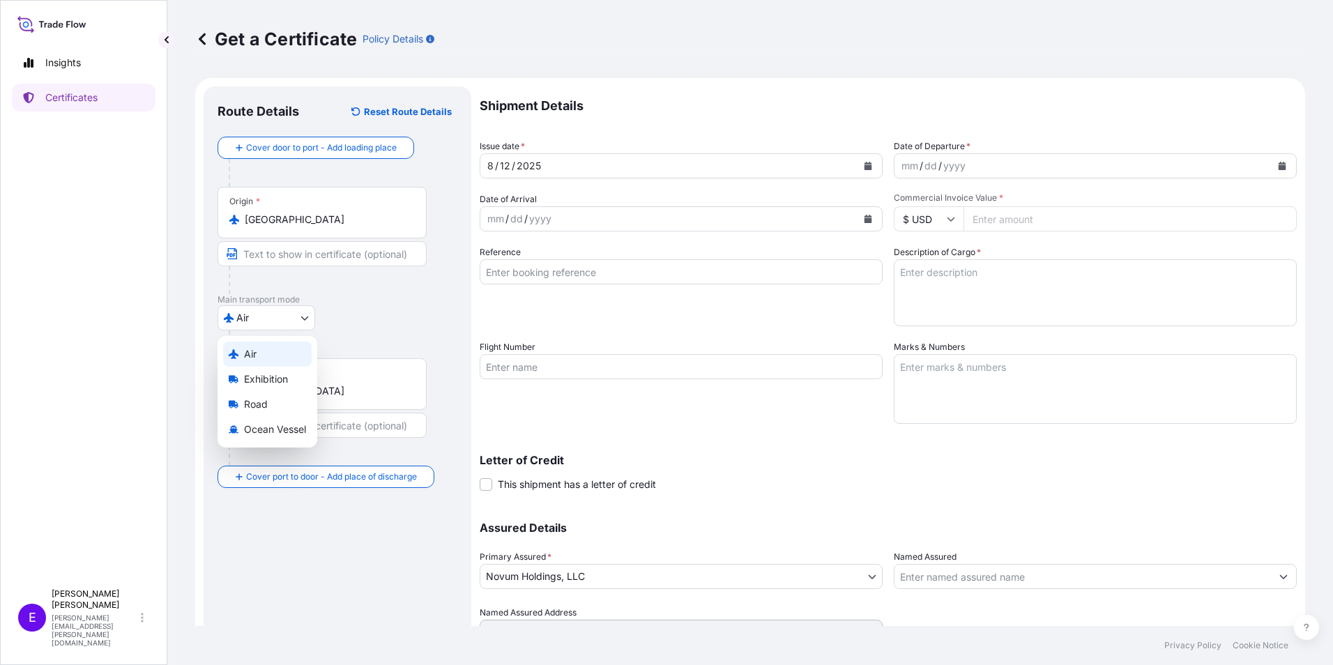
click at [273, 320] on body "Insights Certificates E [PERSON_NAME] [PERSON_NAME][EMAIL_ADDRESS][PERSON_NAME]…" at bounding box center [666, 332] width 1333 height 665
click at [259, 397] on div "Road" at bounding box center [267, 404] width 89 height 25
select select "Road"
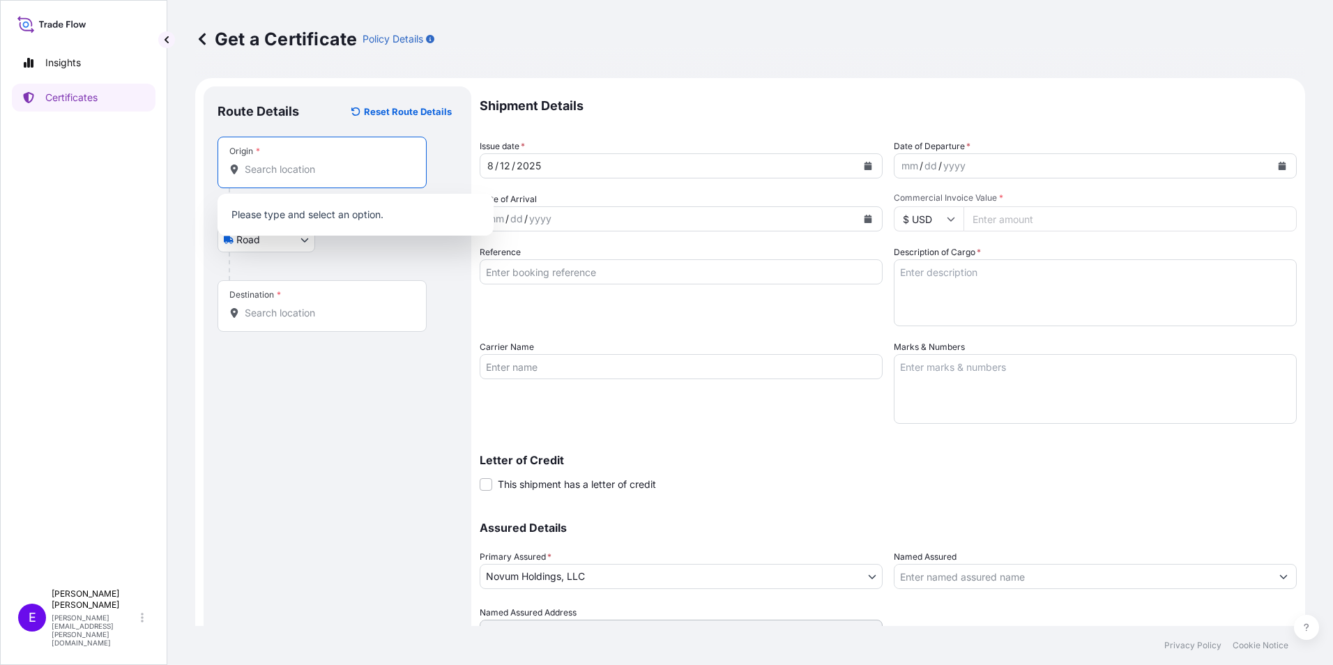
click at [273, 171] on input "Origin *" at bounding box center [327, 169] width 165 height 14
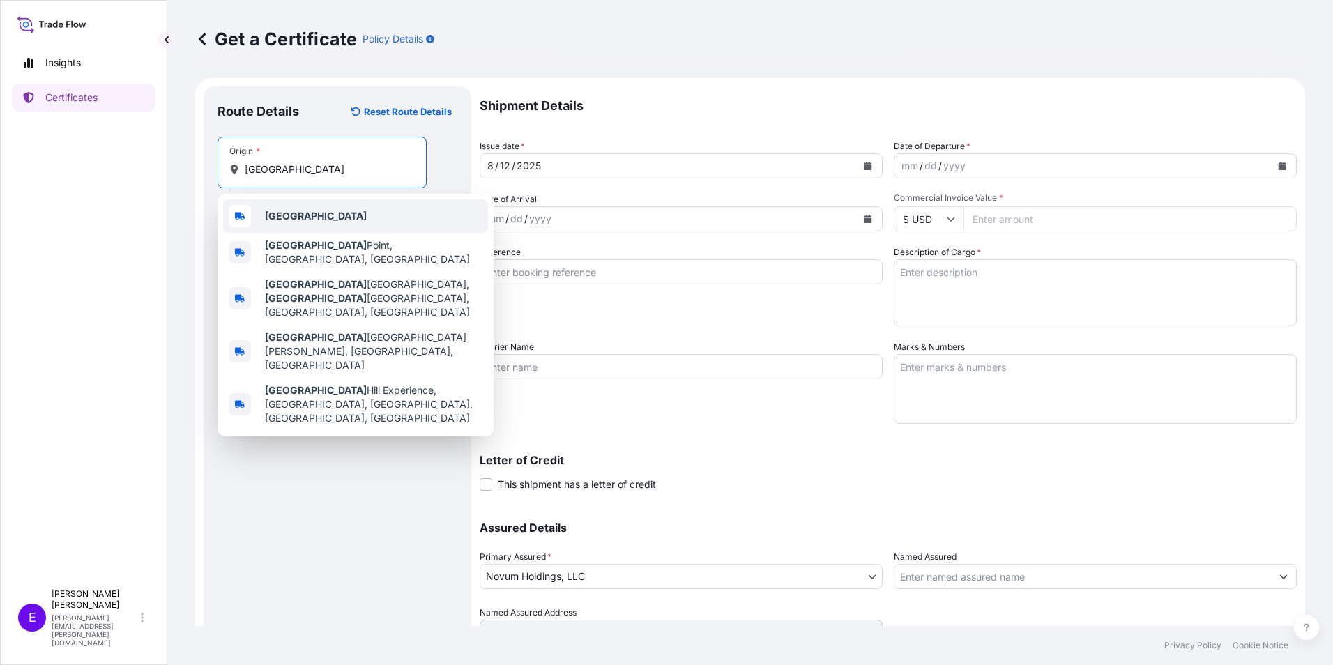
click at [286, 223] on div "[GEOGRAPHIC_DATA]" at bounding box center [355, 215] width 265 height 33
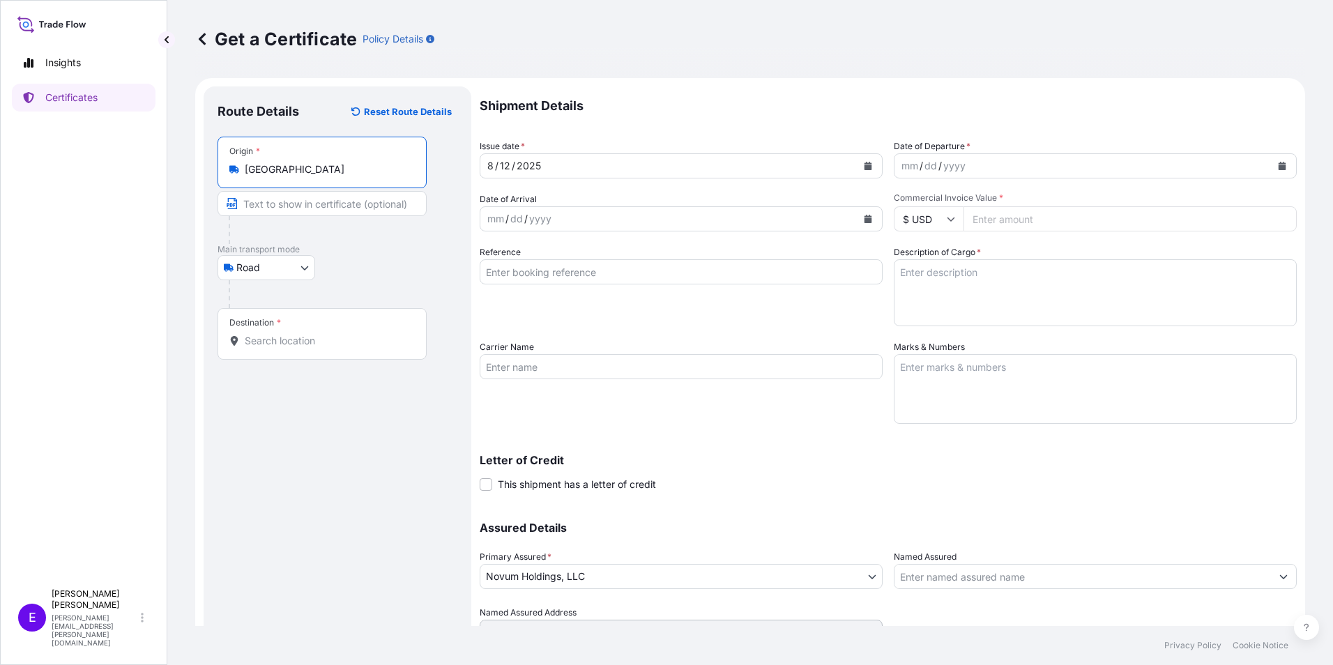
type input "[GEOGRAPHIC_DATA]"
click at [271, 320] on div "Destination *" at bounding box center [255, 322] width 52 height 11
click at [271, 334] on input "Destination *" at bounding box center [327, 341] width 165 height 14
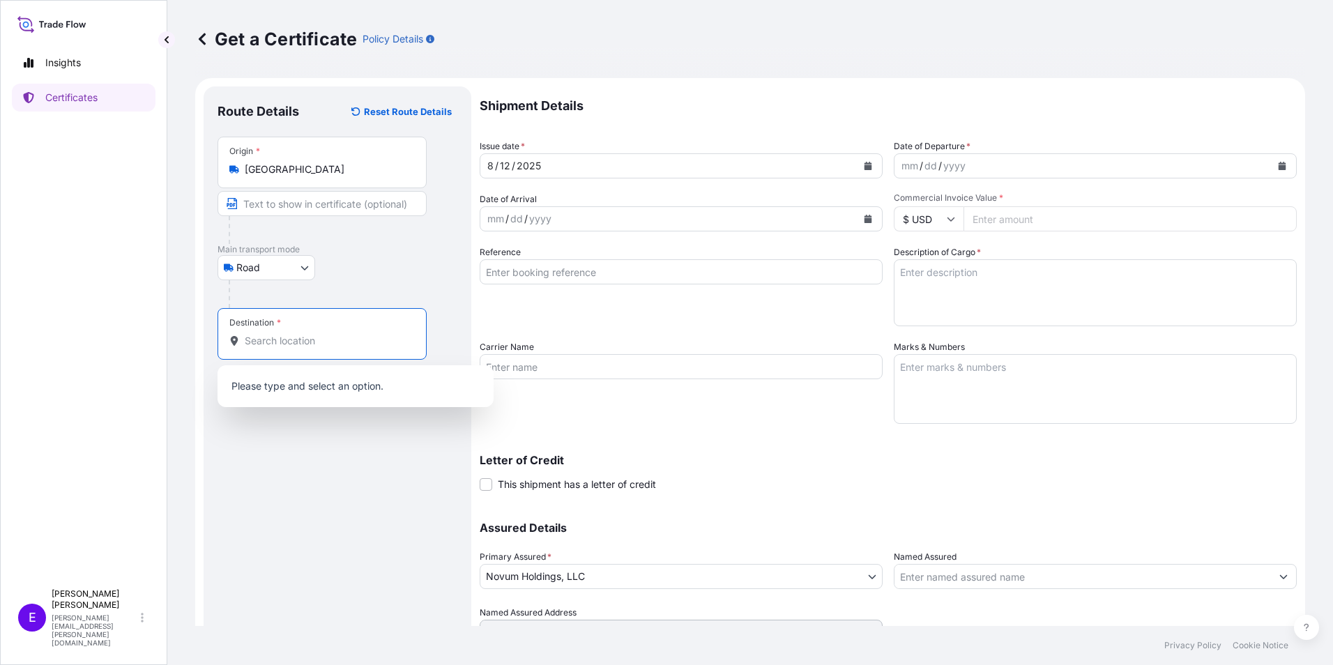
click at [272, 335] on input "Destination *" at bounding box center [327, 341] width 165 height 14
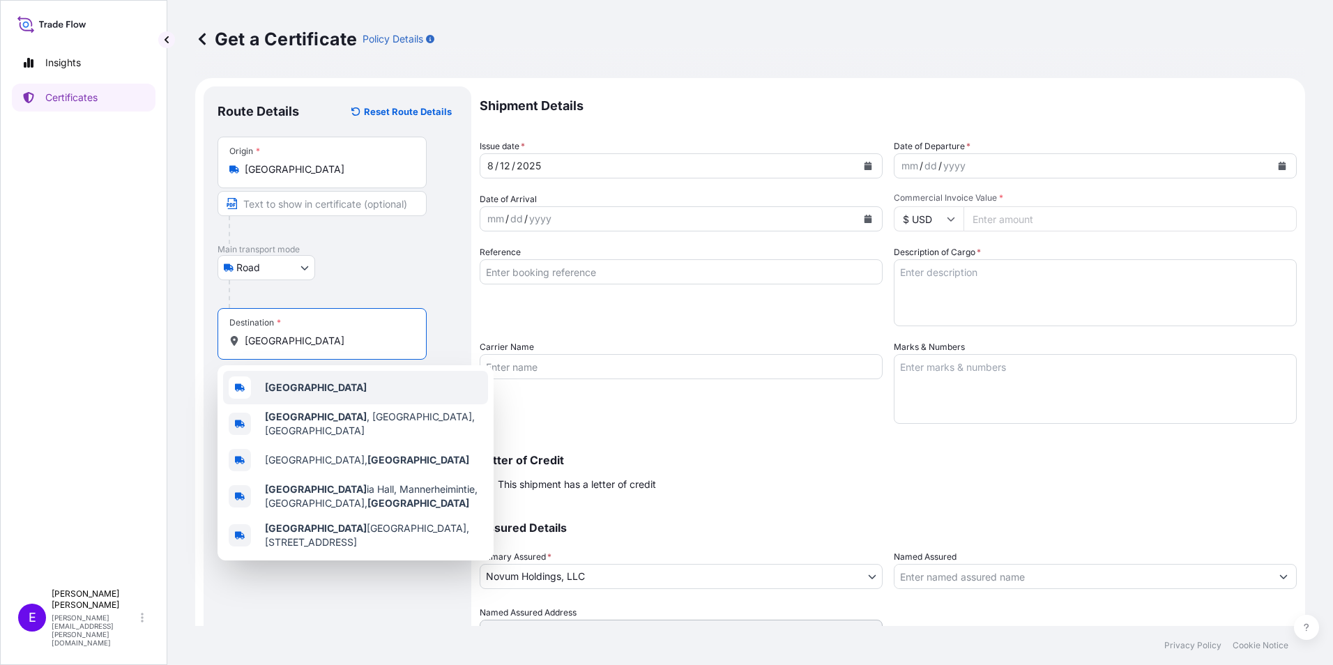
click at [304, 396] on div "[GEOGRAPHIC_DATA]" at bounding box center [355, 387] width 265 height 33
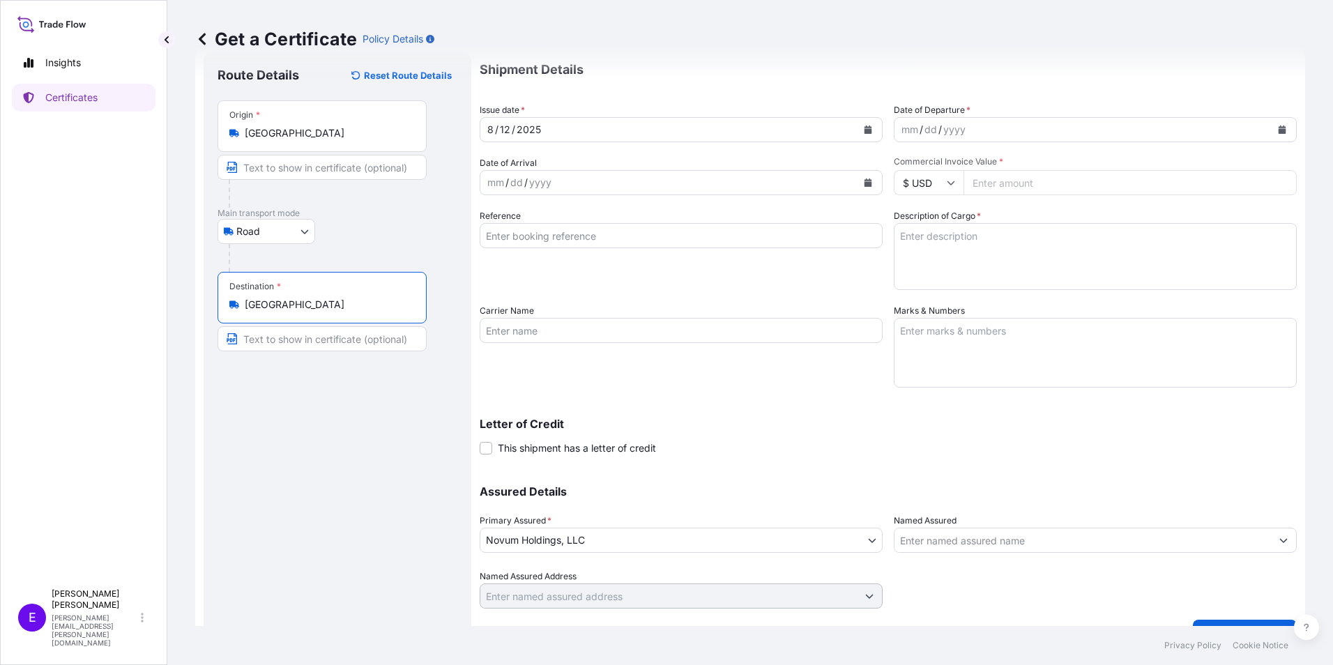
scroll to position [66, 0]
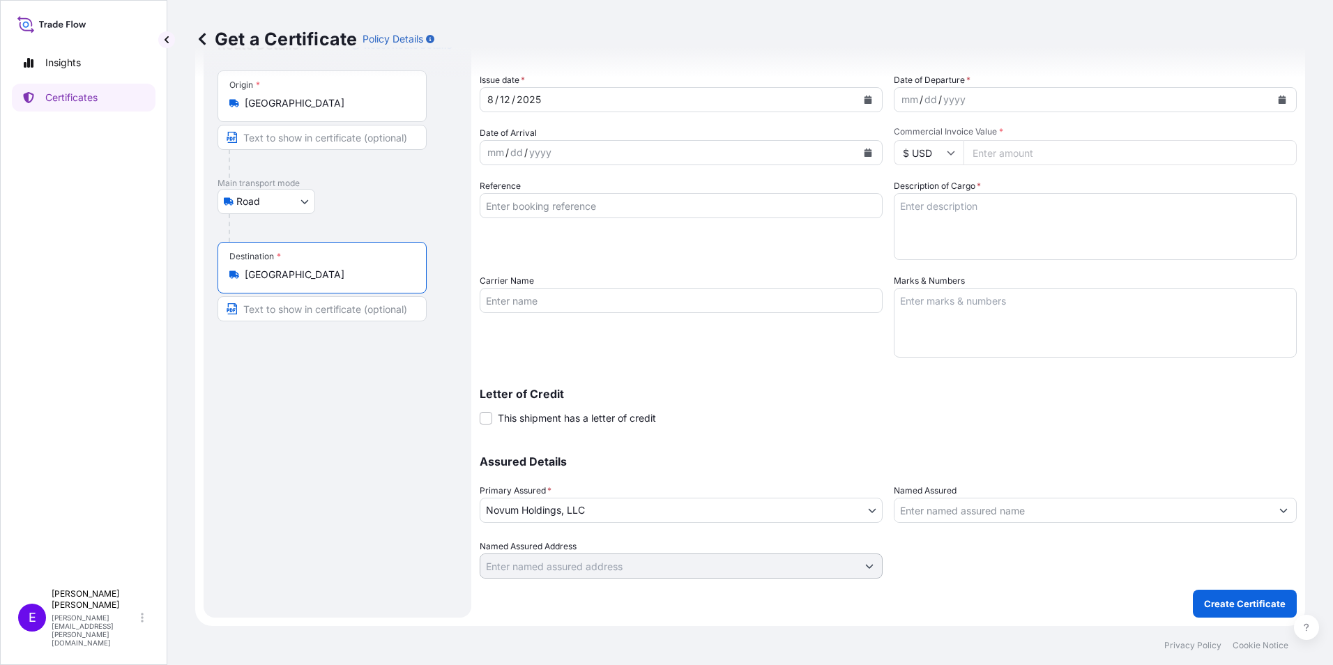
type input "[GEOGRAPHIC_DATA]"
click at [956, 311] on textarea "Marks & Numbers" at bounding box center [1095, 323] width 403 height 70
click at [897, 300] on textarea "[PERSON_NAME] PLAKA 34EGZ554" at bounding box center [1095, 323] width 403 height 70
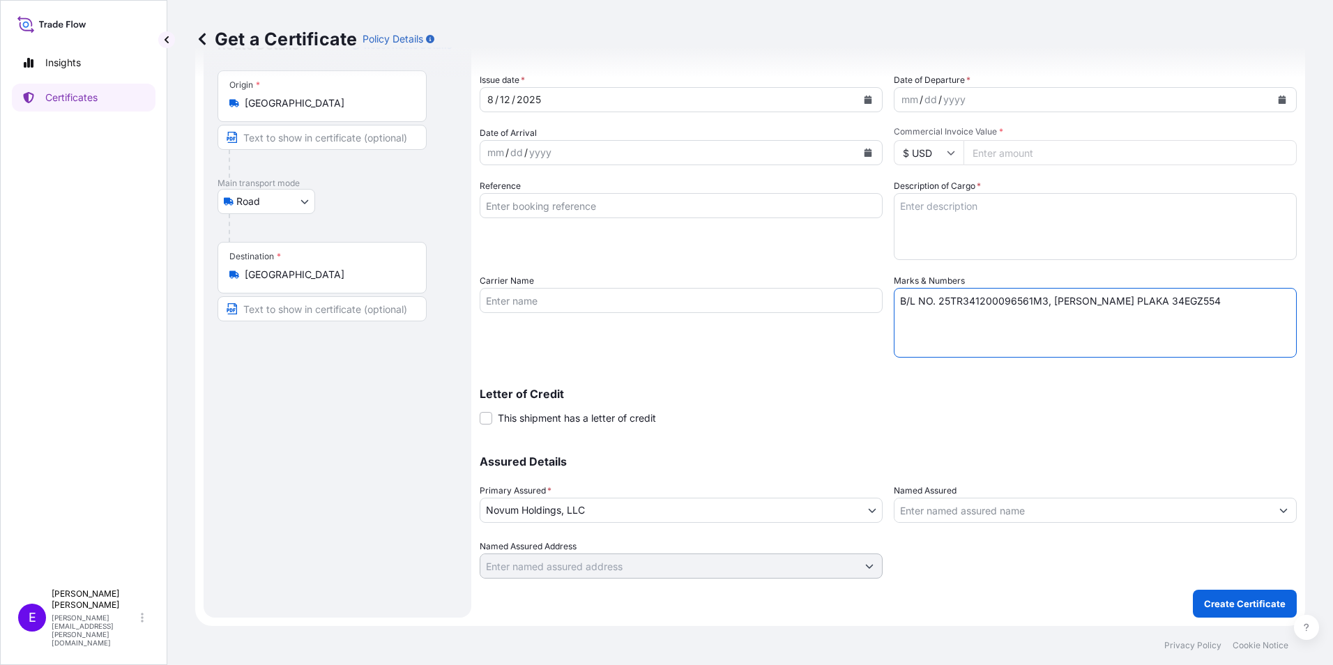
type textarea "B/L NO. 25TR341200096561M3, [PERSON_NAME] PLAKA 34EGZ554"
click at [992, 216] on textarea "Description of Cargo *" at bounding box center [1095, 226] width 403 height 67
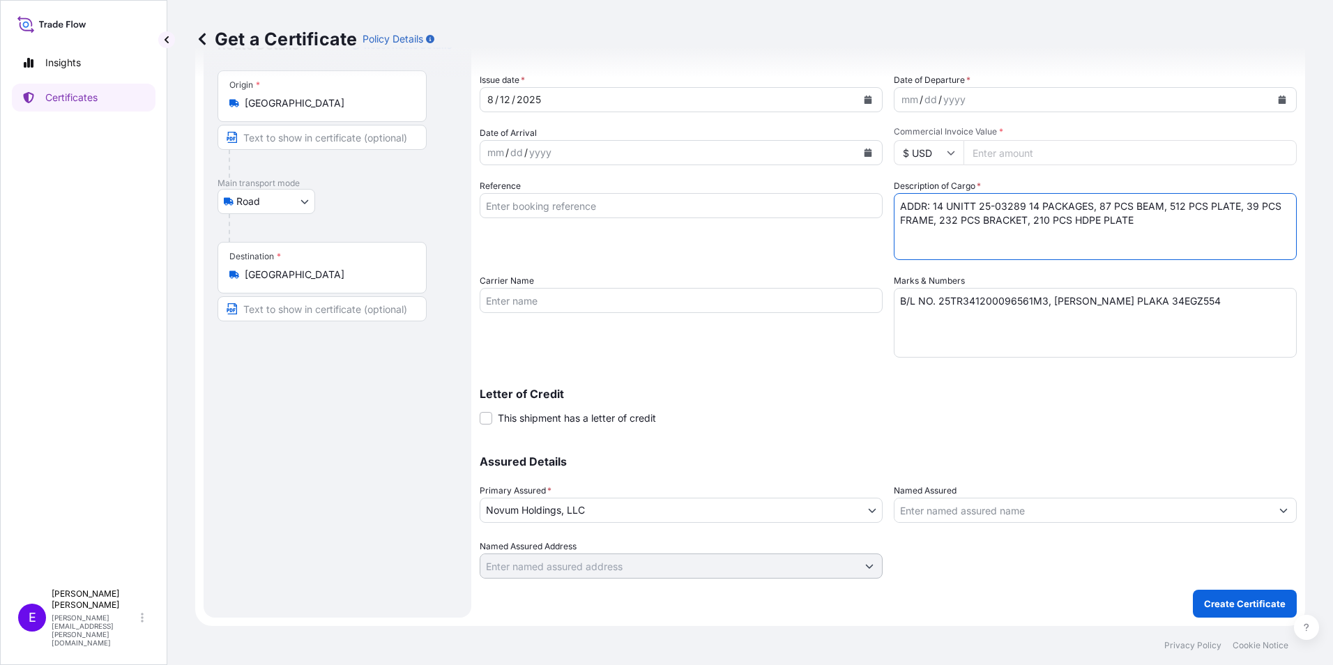
type textarea "ADDR: 14 UNITT 25-03289 14 PACKAGES, 87 PCS BEAM, 512 PCS PLATE, 39 PCS FRAME, …"
paste input "178450"
type input "178450"
click at [1279, 98] on icon "Calendar" at bounding box center [1283, 100] width 8 height 8
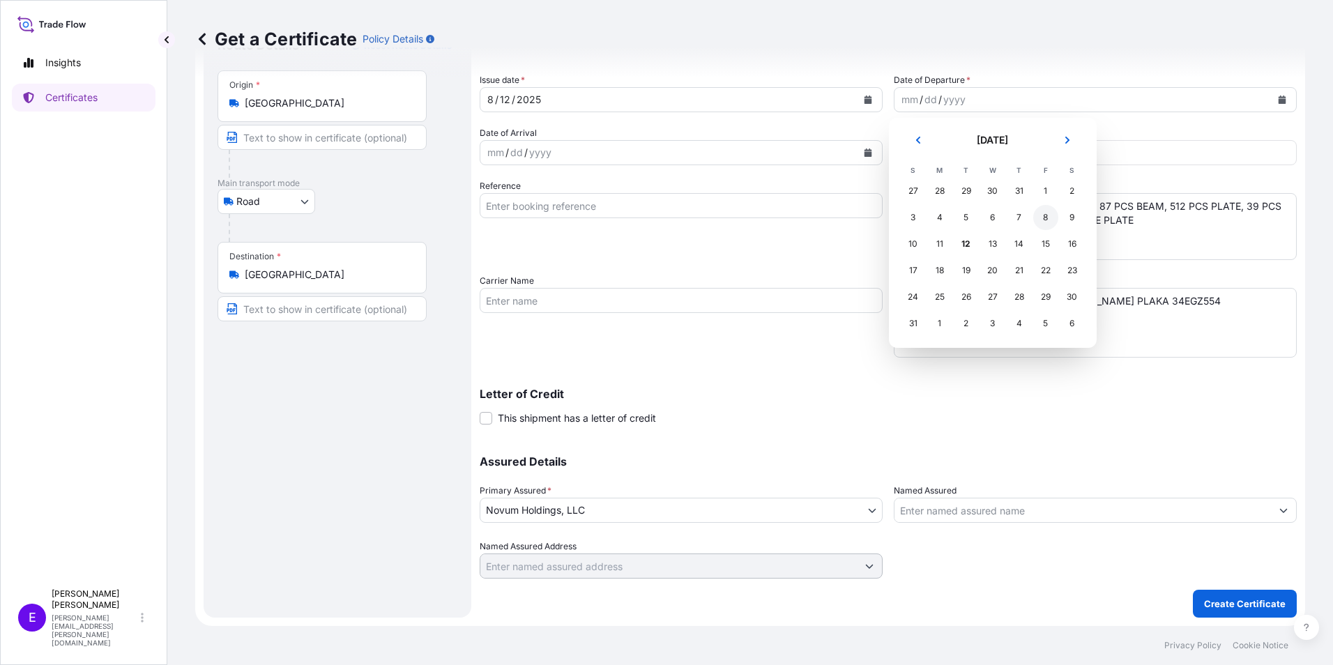
click at [1048, 218] on div "8" at bounding box center [1045, 217] width 25 height 25
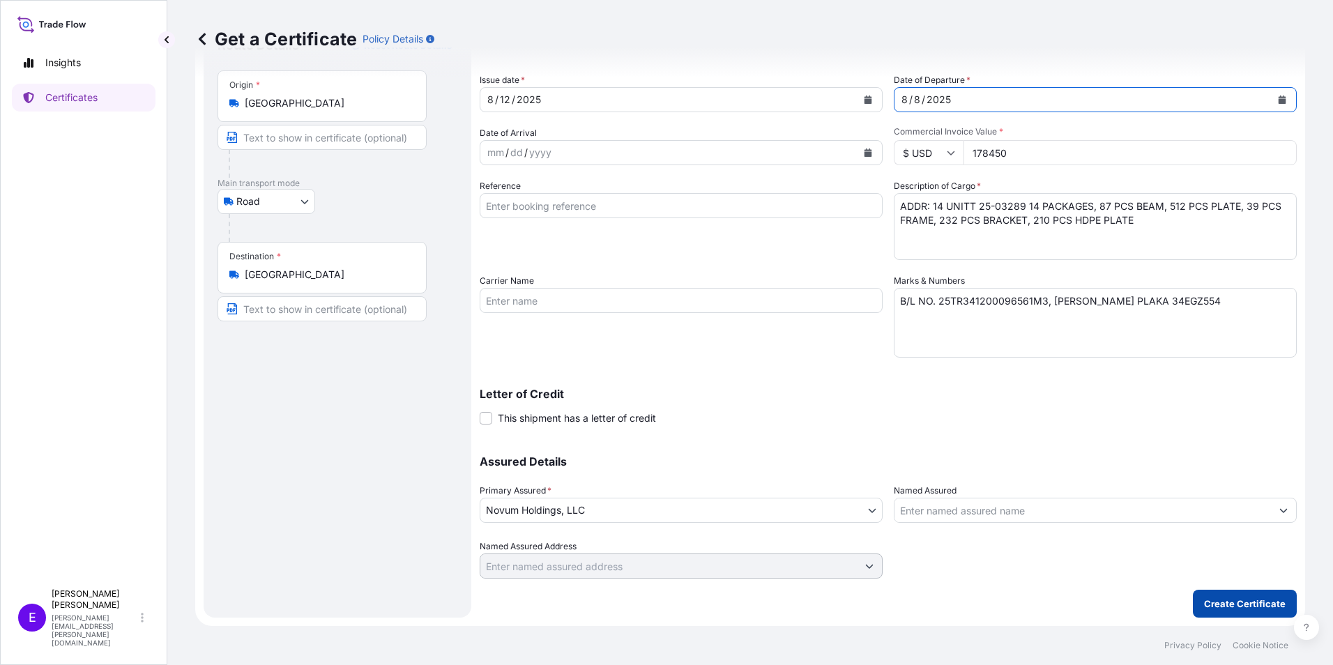
click at [1244, 597] on p "Create Certificate" at bounding box center [1245, 604] width 82 height 14
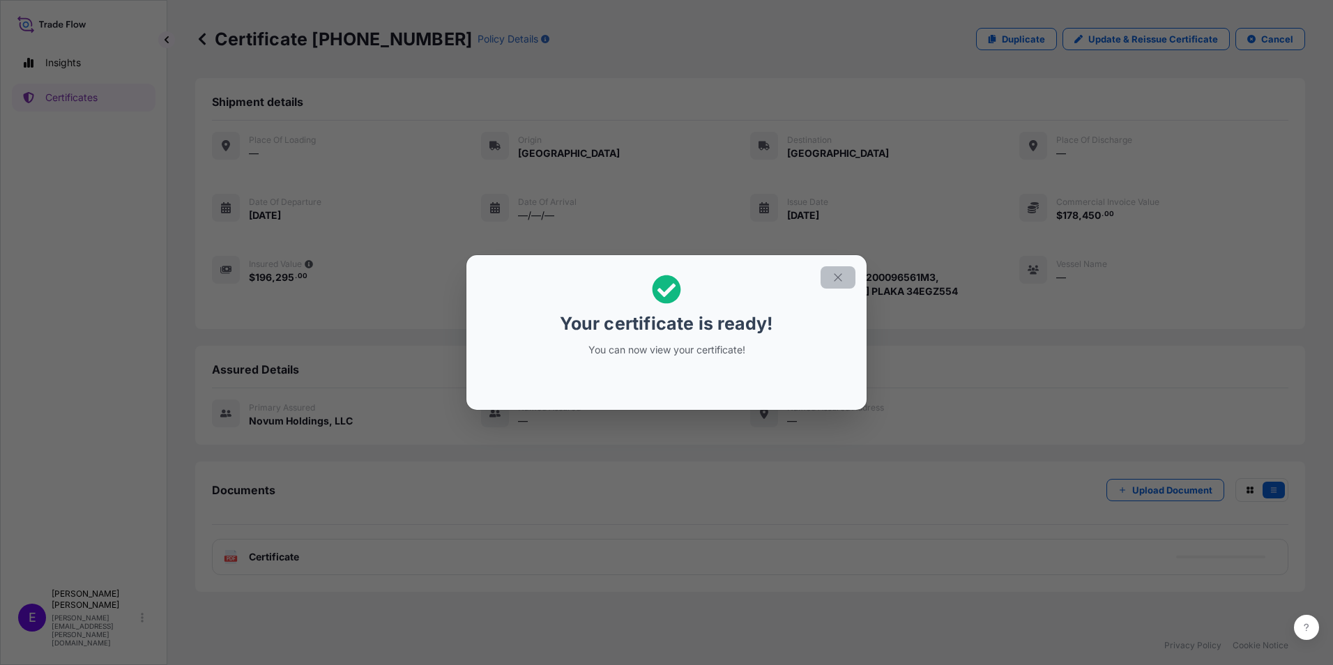
click at [849, 277] on button "button" at bounding box center [838, 277] width 35 height 22
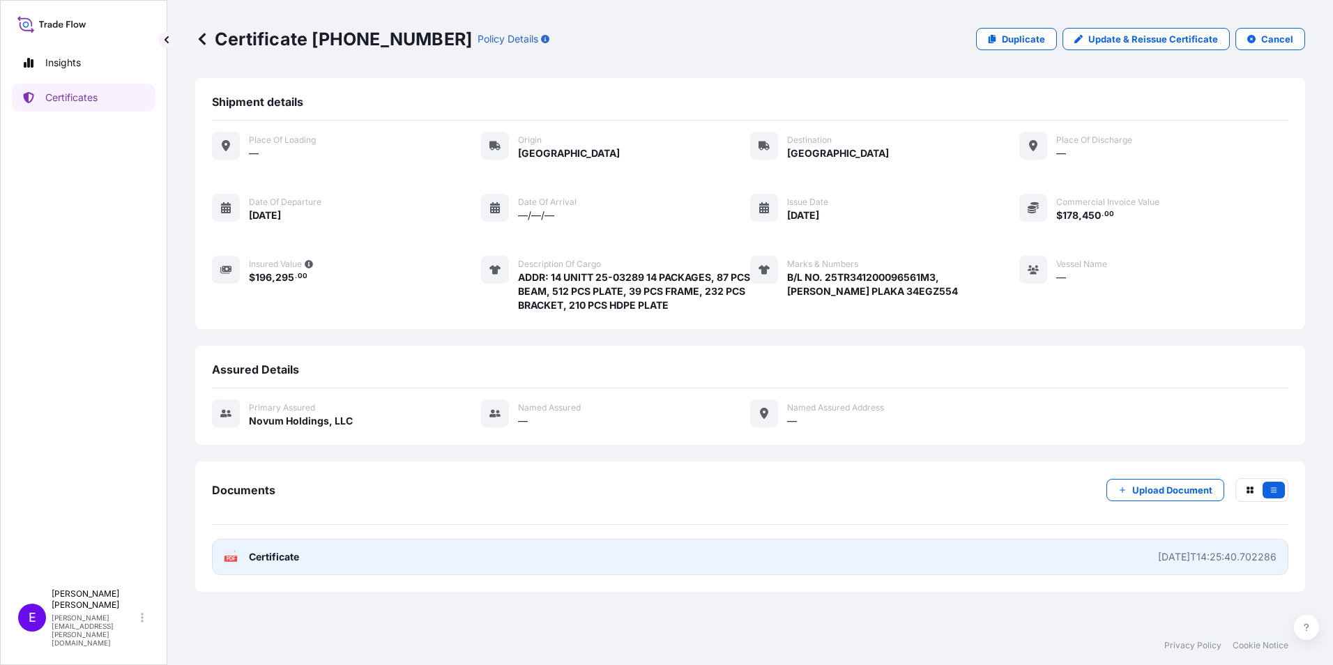
click at [250, 558] on span "Certificate" at bounding box center [274, 557] width 50 height 14
